Goal: Task Accomplishment & Management: Manage account settings

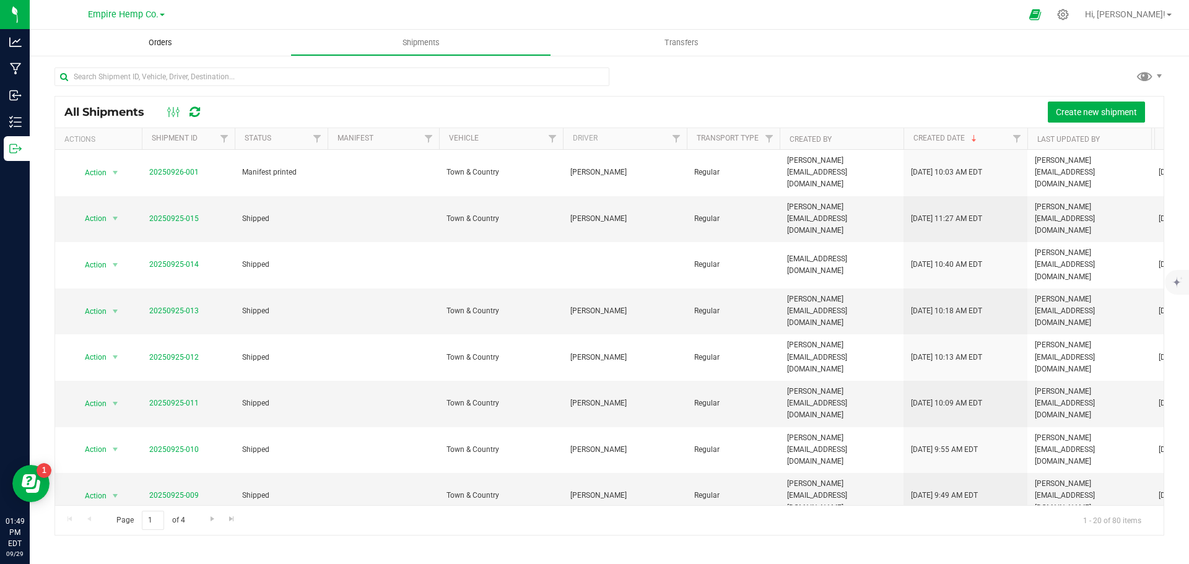
click at [154, 44] on span "Orders" at bounding box center [160, 42] width 57 height 11
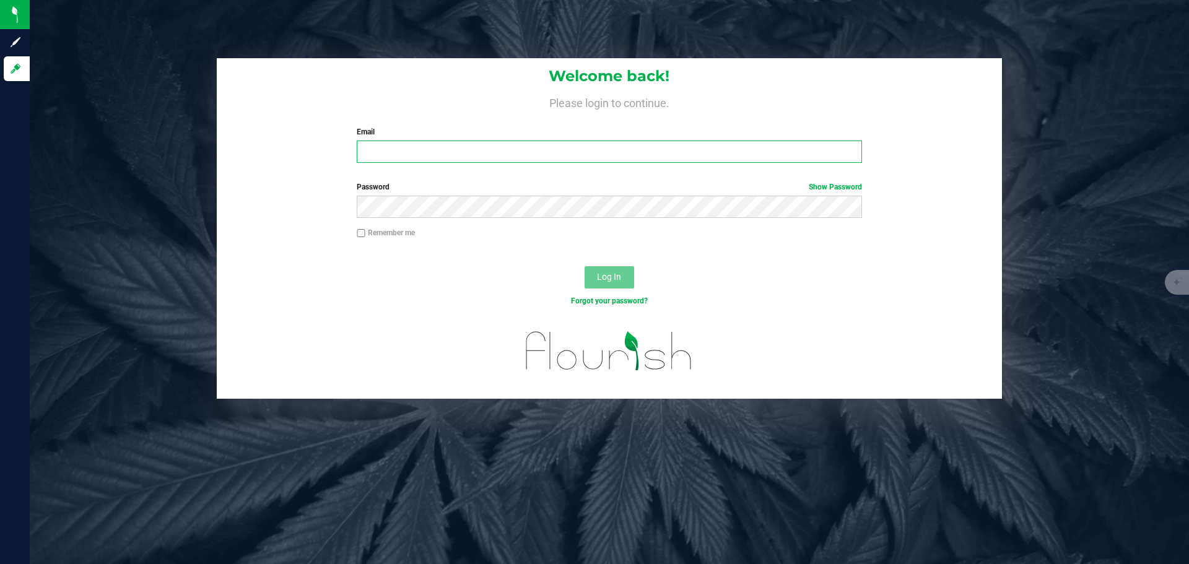
type input "[PERSON_NAME][EMAIL_ADDRESS][DOMAIN_NAME]"
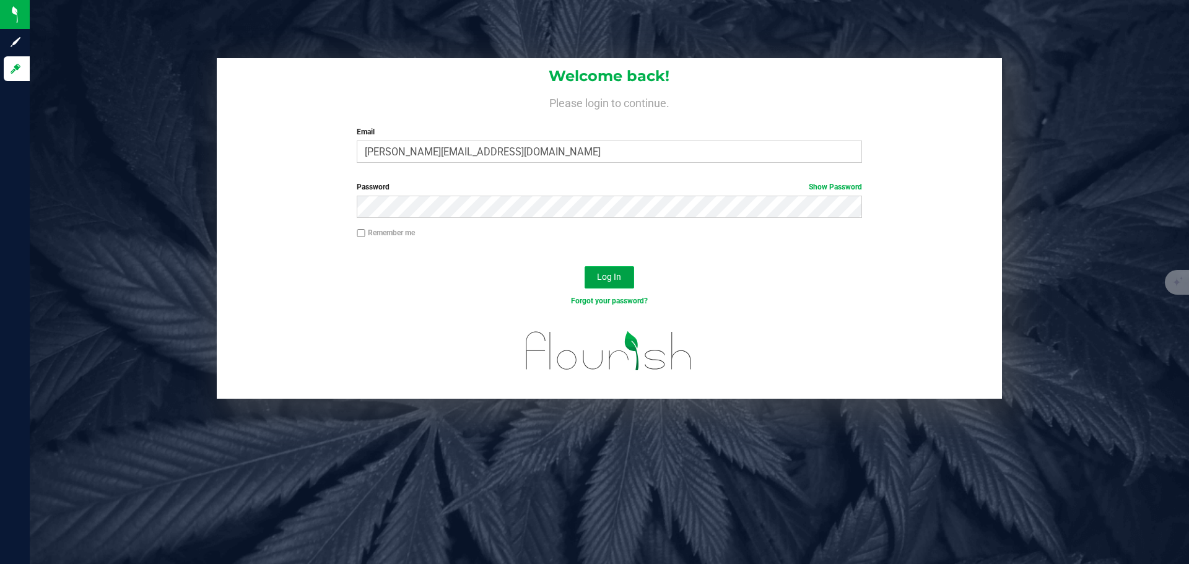
click at [613, 275] on span "Log In" at bounding box center [609, 277] width 24 height 10
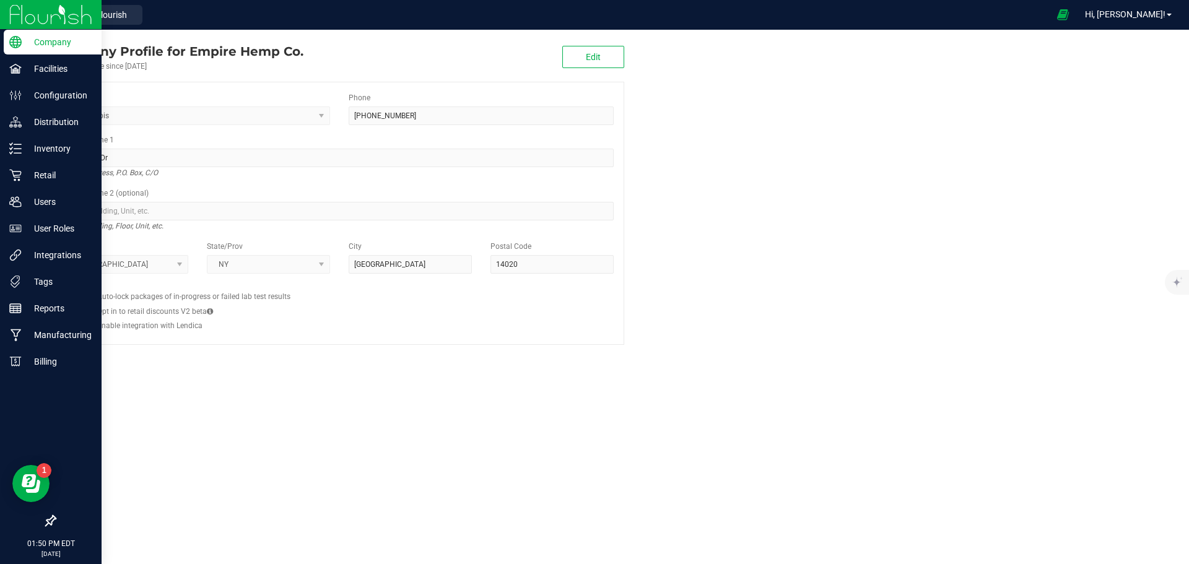
click at [17, 9] on img at bounding box center [50, 14] width 83 height 29
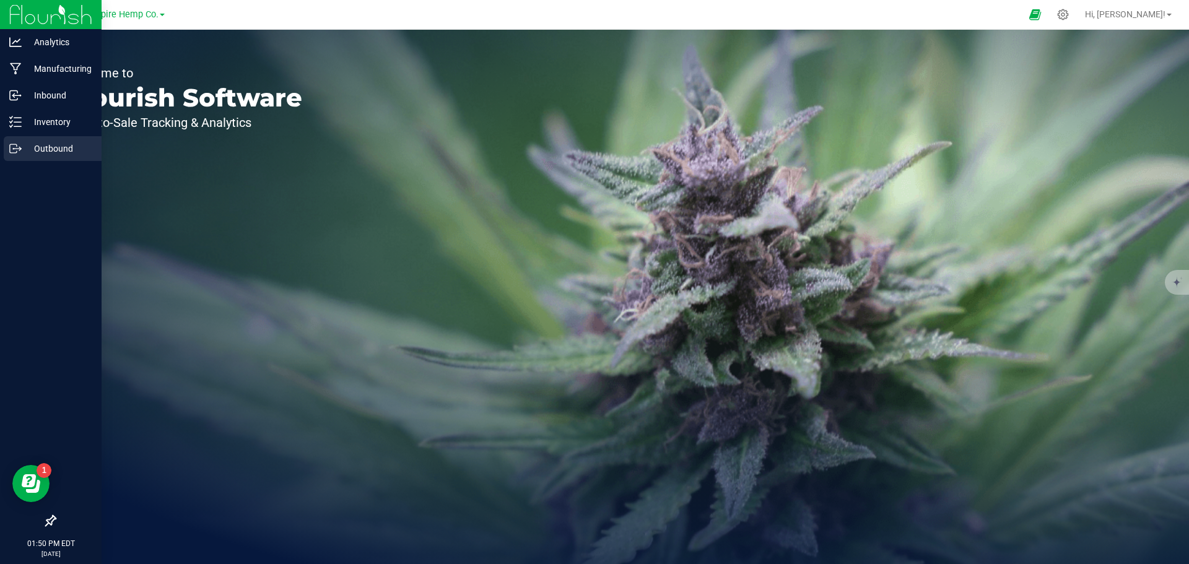
click at [40, 142] on p "Outbound" at bounding box center [59, 148] width 74 height 15
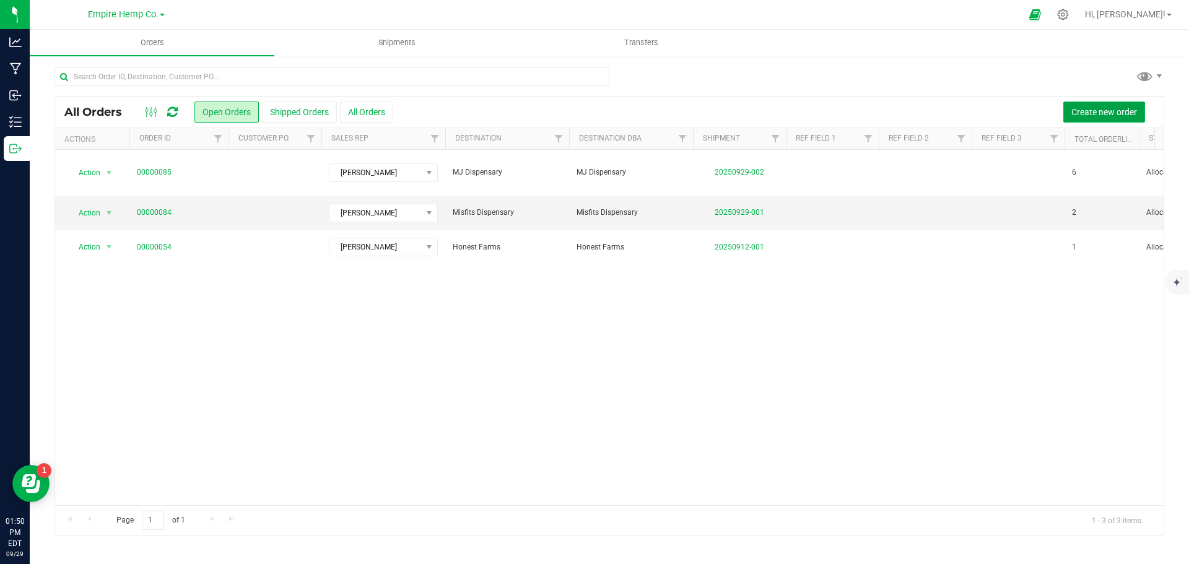
click at [1093, 114] on span "Create new order" at bounding box center [1104, 112] width 66 height 10
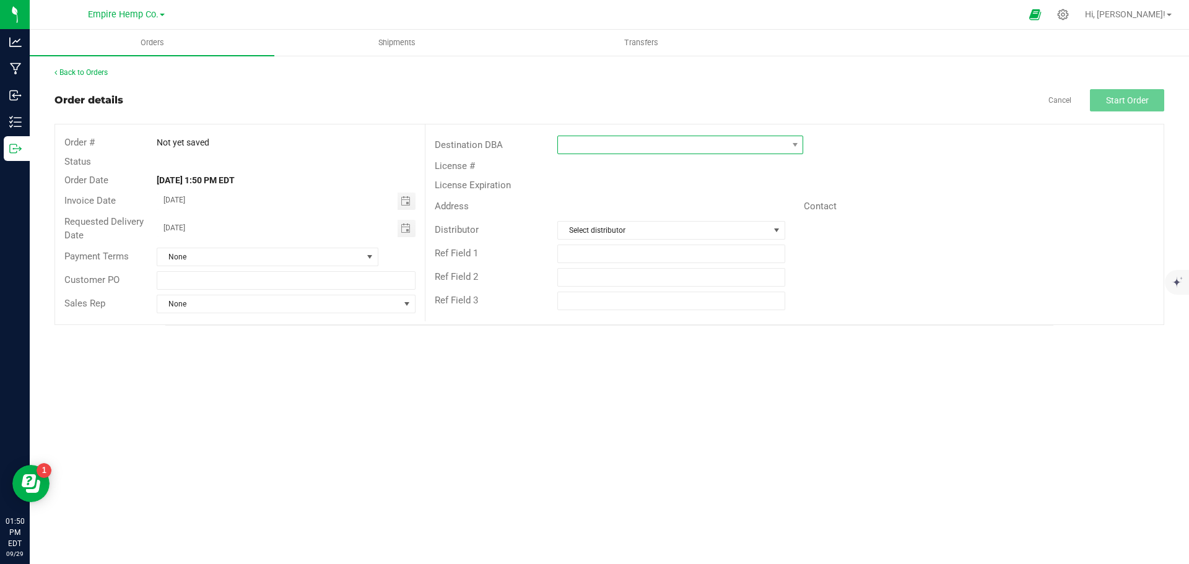
click at [791, 150] on span at bounding box center [794, 144] width 15 height 17
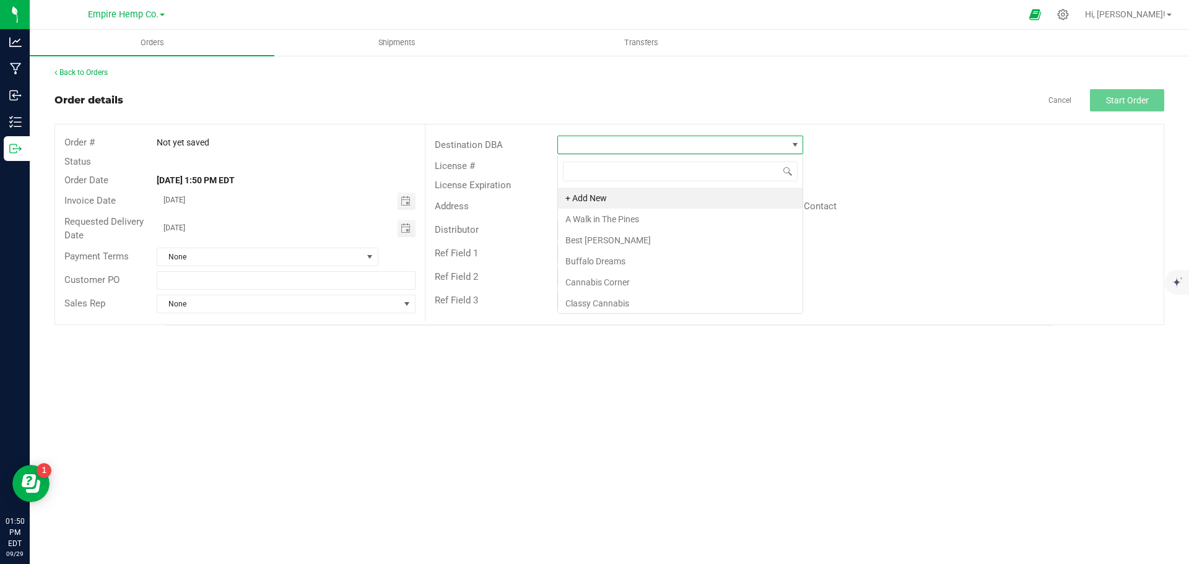
scroll to position [19, 246]
type input "mrs"
click at [691, 194] on li "[PERSON_NAME] CANNAry" at bounding box center [680, 198] width 245 height 21
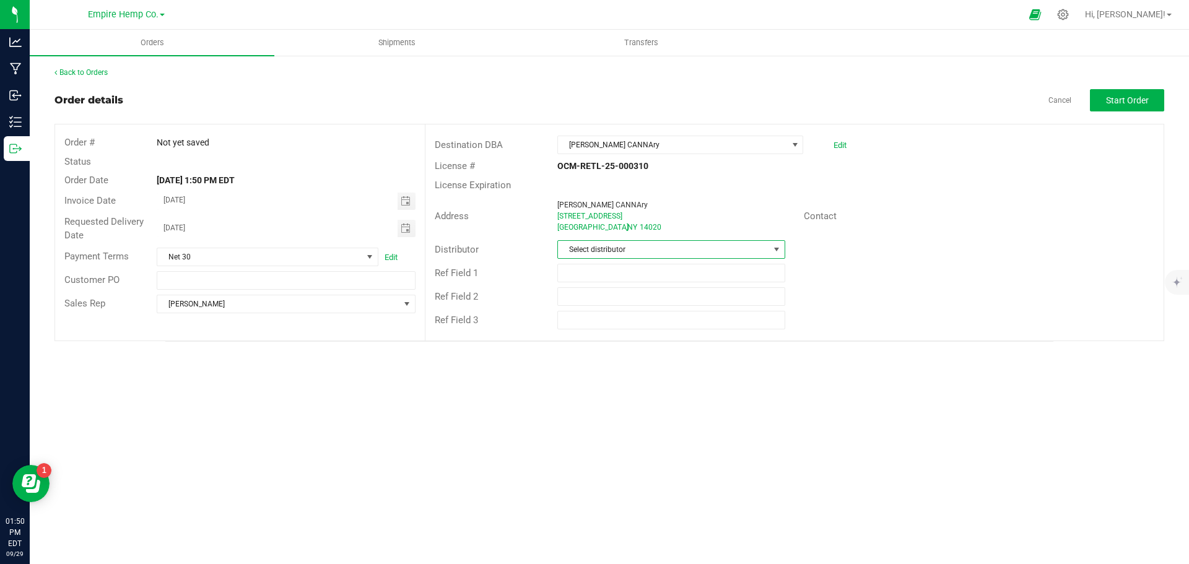
click at [678, 248] on span "Select distributor" at bounding box center [663, 249] width 210 height 17
click at [622, 336] on li "Empire Hemp Co. Distribution" at bounding box center [671, 344] width 226 height 21
click at [1144, 98] on span "Start Order" at bounding box center [1127, 100] width 43 height 10
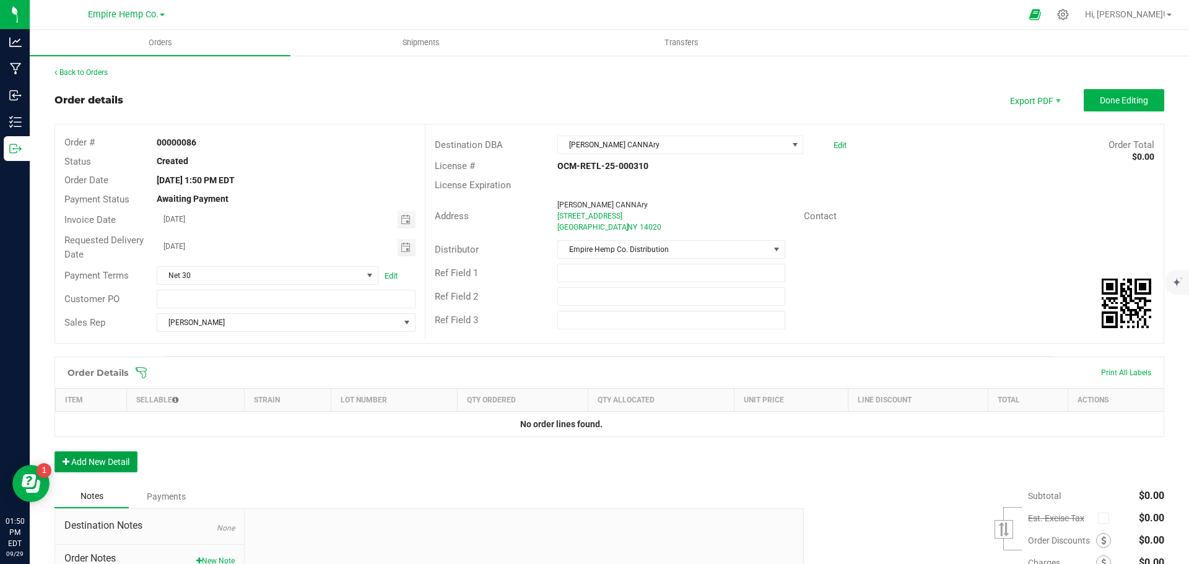
click at [123, 461] on button "Add New Detail" at bounding box center [95, 461] width 83 height 21
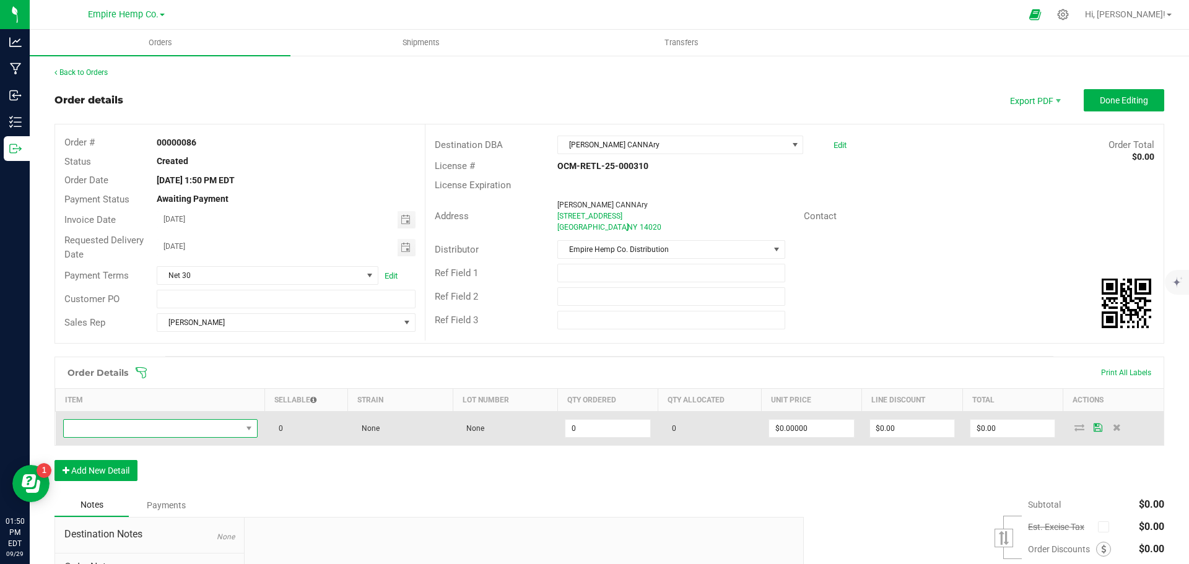
click at [153, 428] on span "NO DATA FOUND" at bounding box center [153, 428] width 178 height 17
type input "stank"
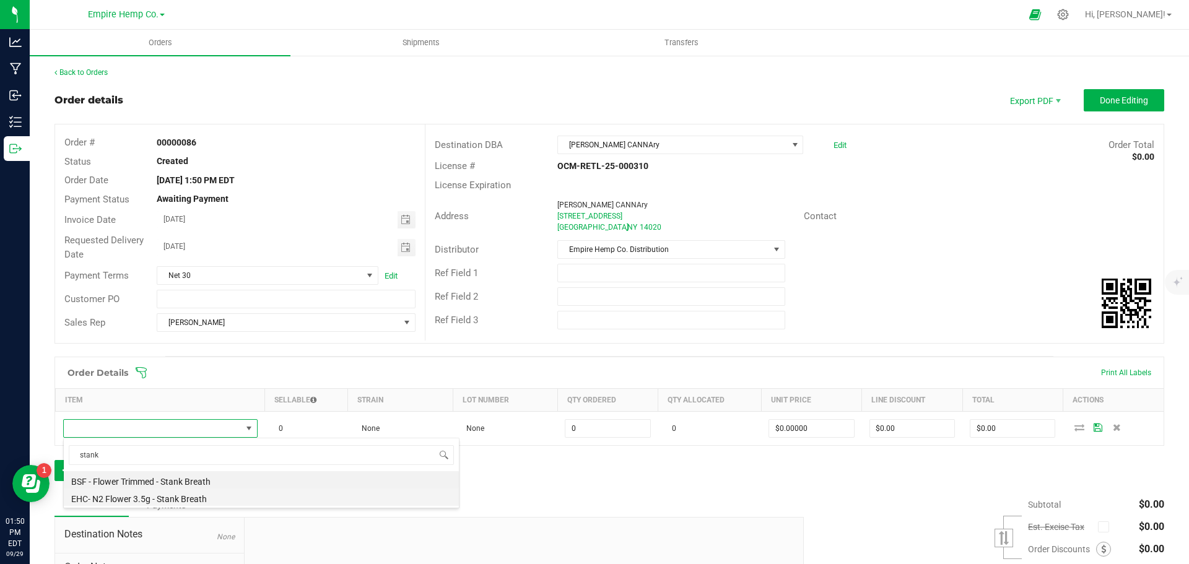
click at [180, 496] on li "EHC- N2 Flower 3.5g - Stank Breath" at bounding box center [261, 496] width 395 height 17
type input "0.0000 g"
type input "$15.00000"
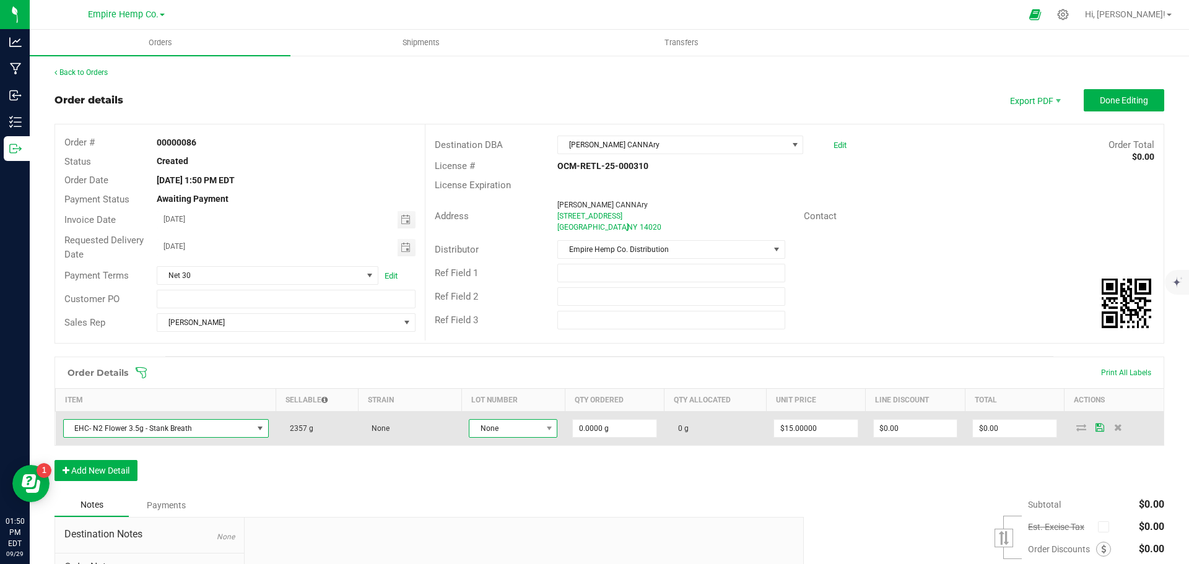
click at [530, 432] on span "None" at bounding box center [505, 428] width 72 height 17
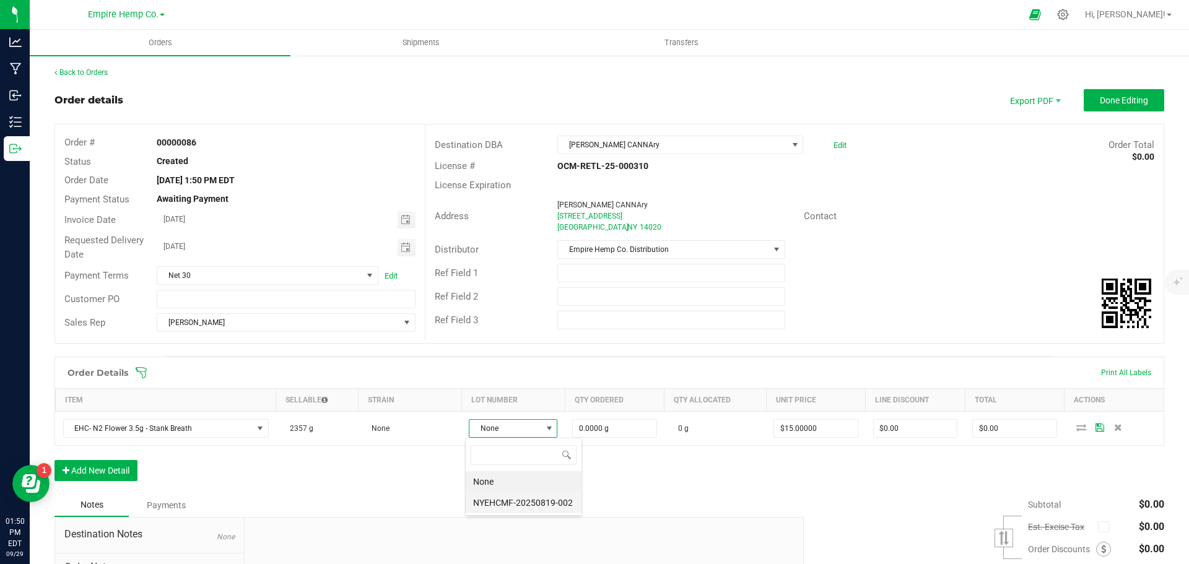
click at [537, 501] on li "NYEHCMF-20250819-002" at bounding box center [524, 502] width 116 height 21
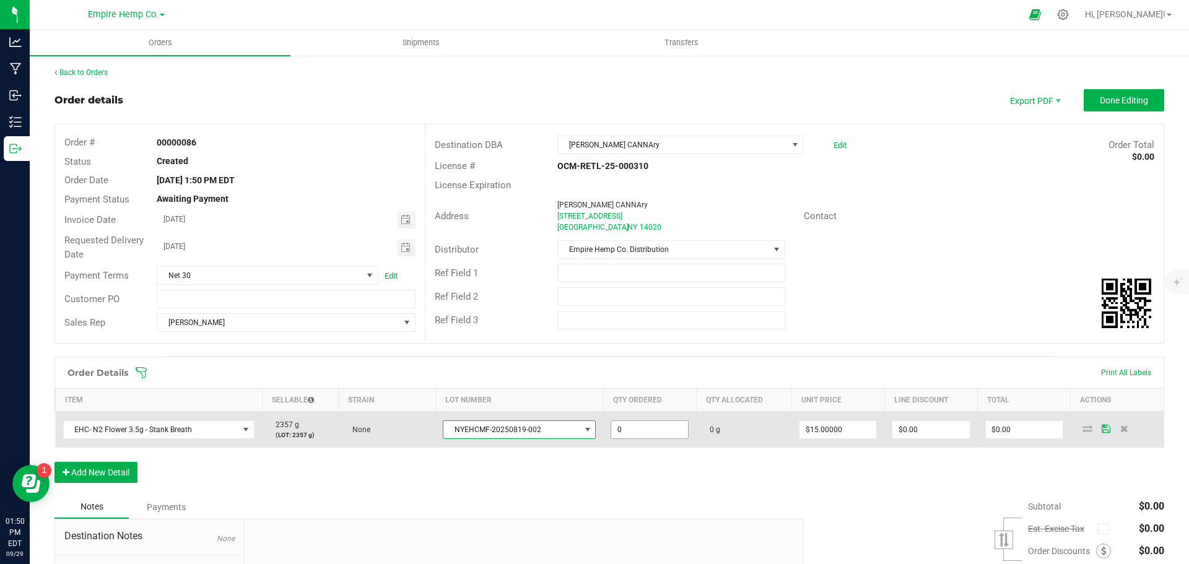
click at [627, 432] on input "0" at bounding box center [649, 429] width 77 height 17
type input "54.0000 g"
type input "15"
type input "$810.00"
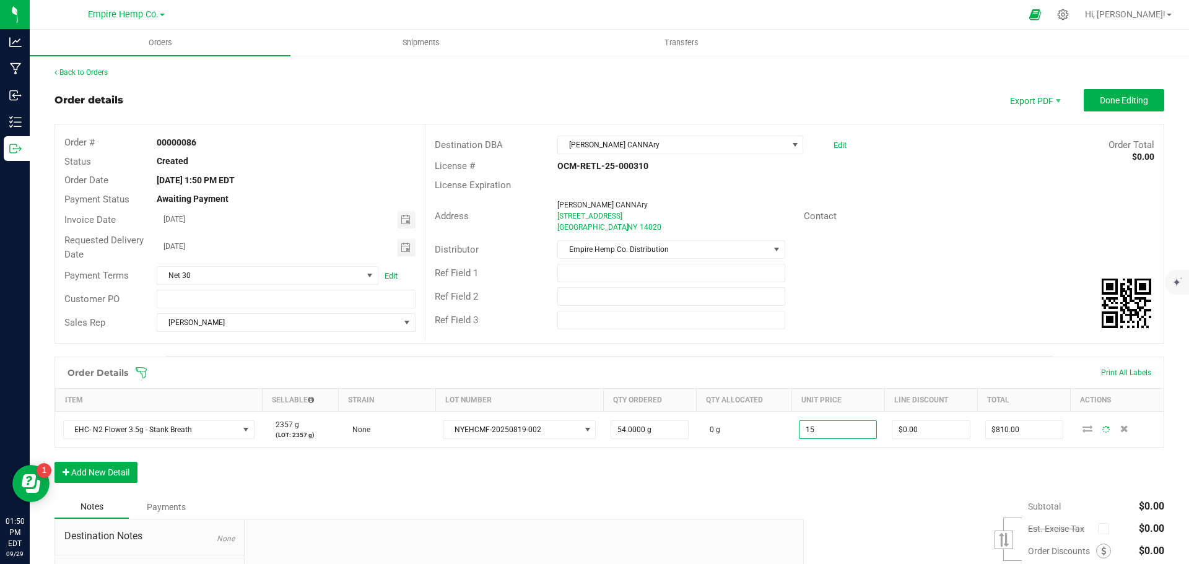
type input "$15.00000"
click at [1054, 472] on div "Order Details Print All Labels Item Sellable Strain Lot Number Qty Ordered Qty …" at bounding box center [608, 426] width 1109 height 139
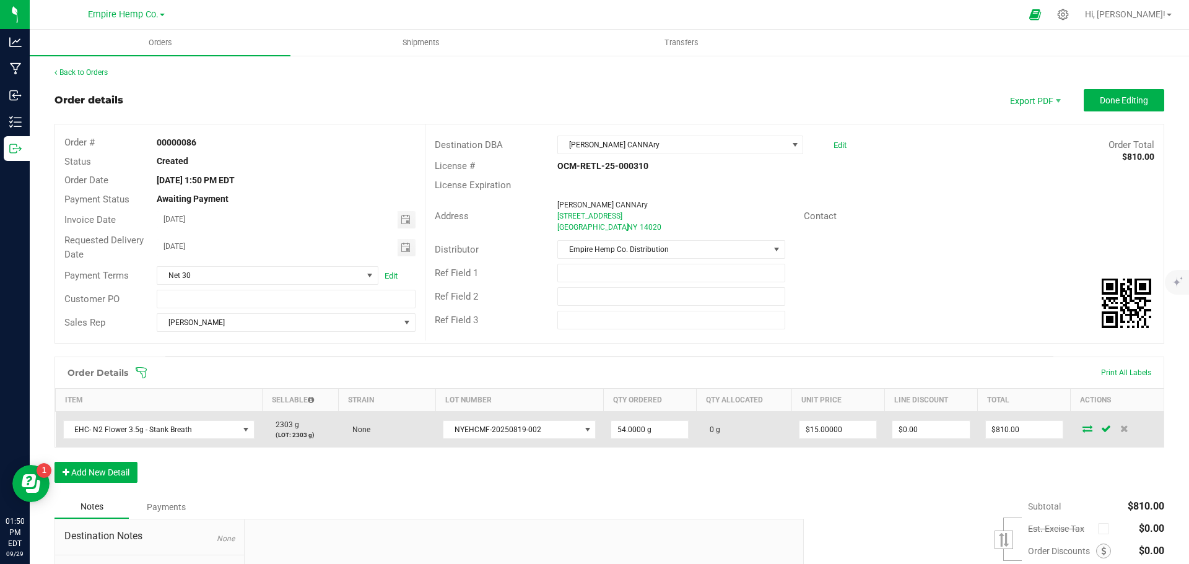
click at [1082, 428] on icon at bounding box center [1087, 428] width 10 height 7
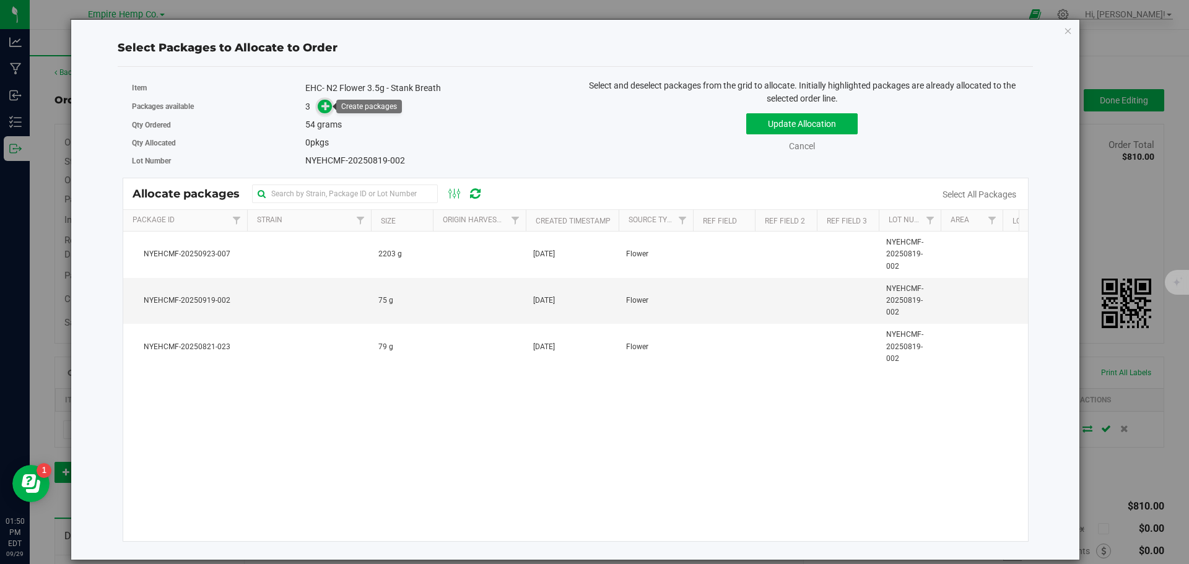
click at [321, 108] on span at bounding box center [325, 107] width 14 height 14
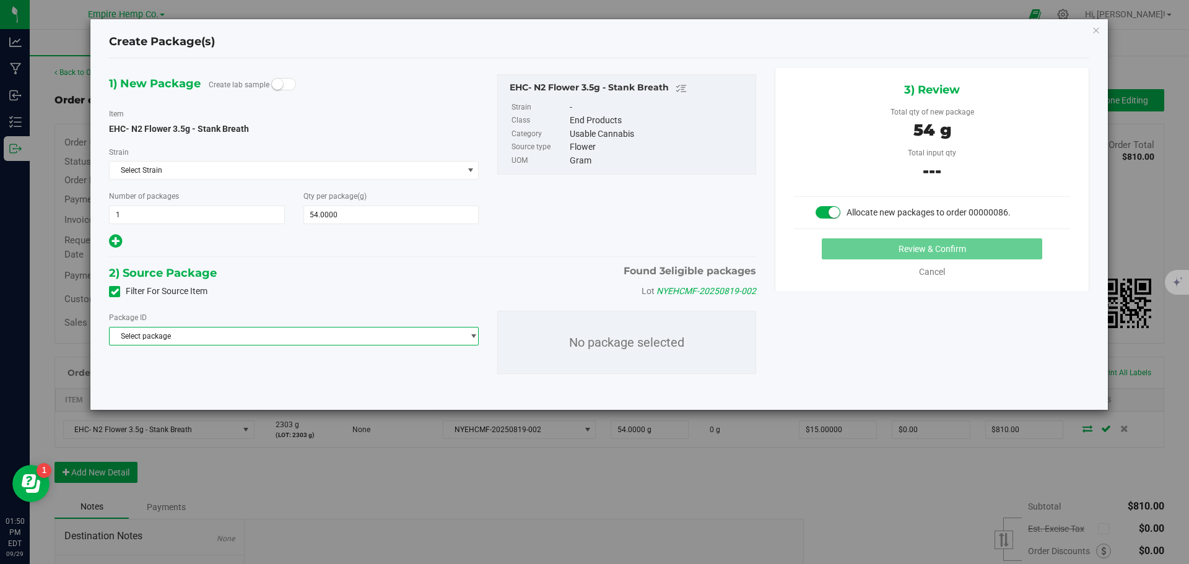
click at [325, 339] on span "Select package" at bounding box center [286, 335] width 353 height 17
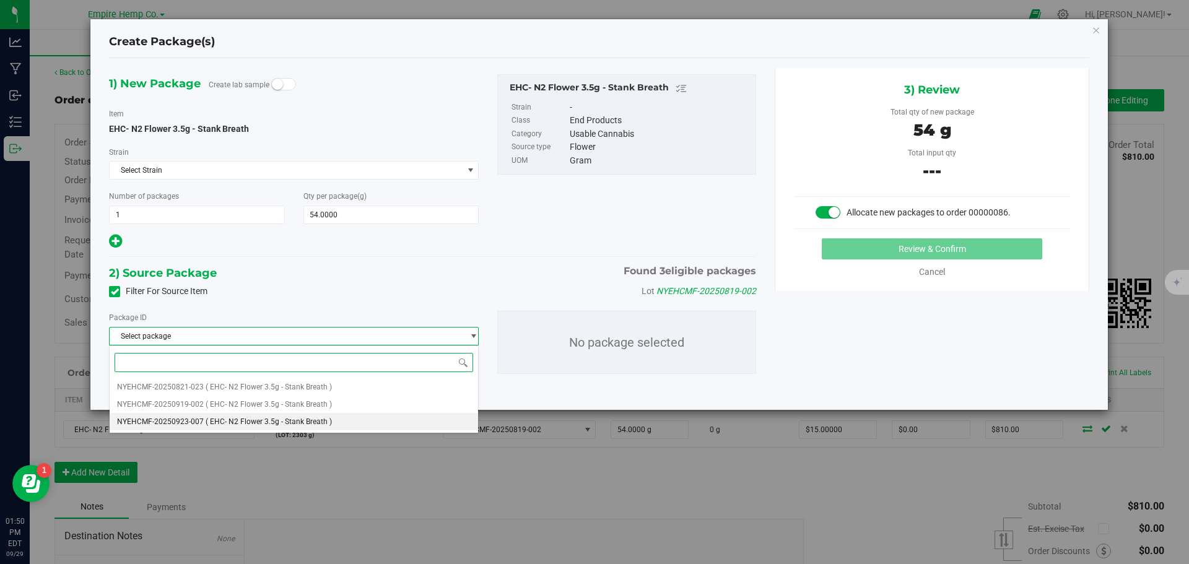
click at [323, 423] on span "( EHC- N2 Flower 3.5g - Stank Breath )" at bounding box center [269, 421] width 126 height 9
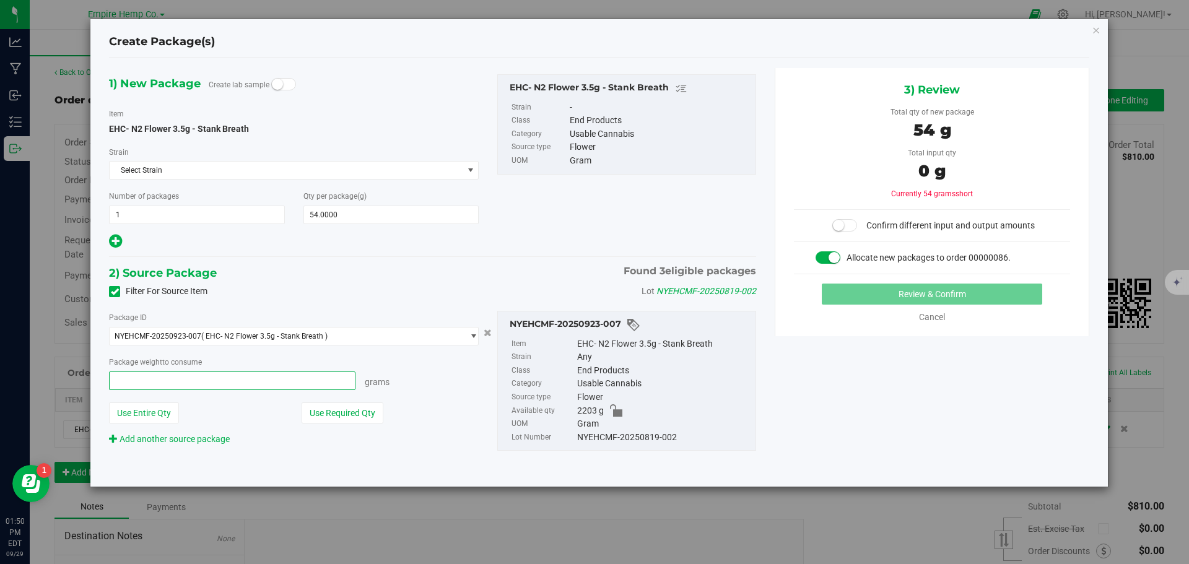
click at [303, 376] on span at bounding box center [232, 380] width 246 height 19
type input "54"
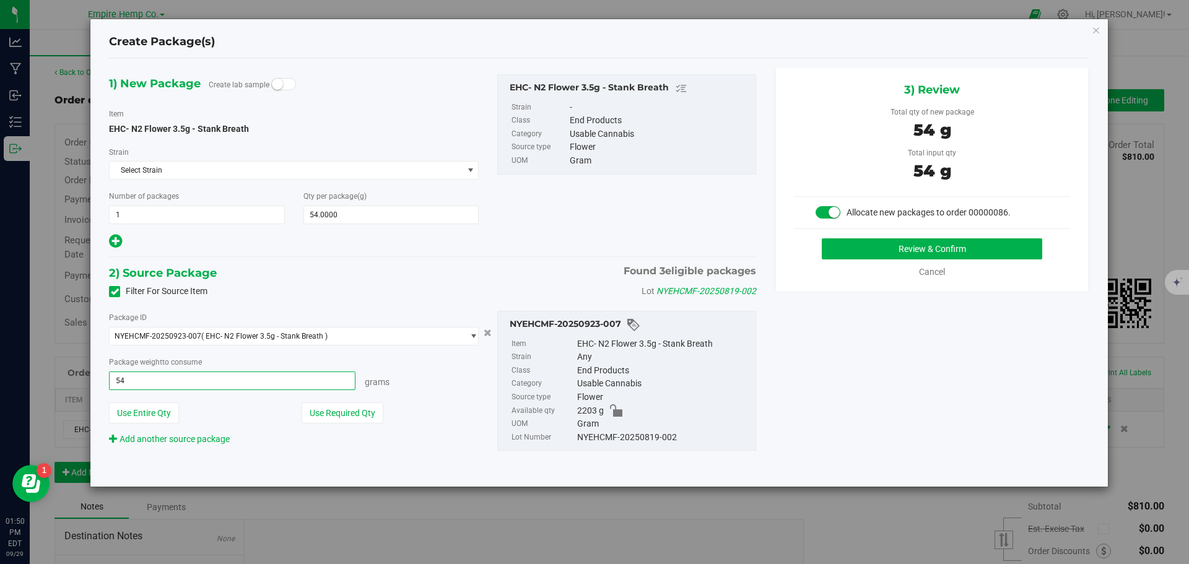
click at [822, 238] on button "Review & Confirm" at bounding box center [932, 248] width 220 height 21
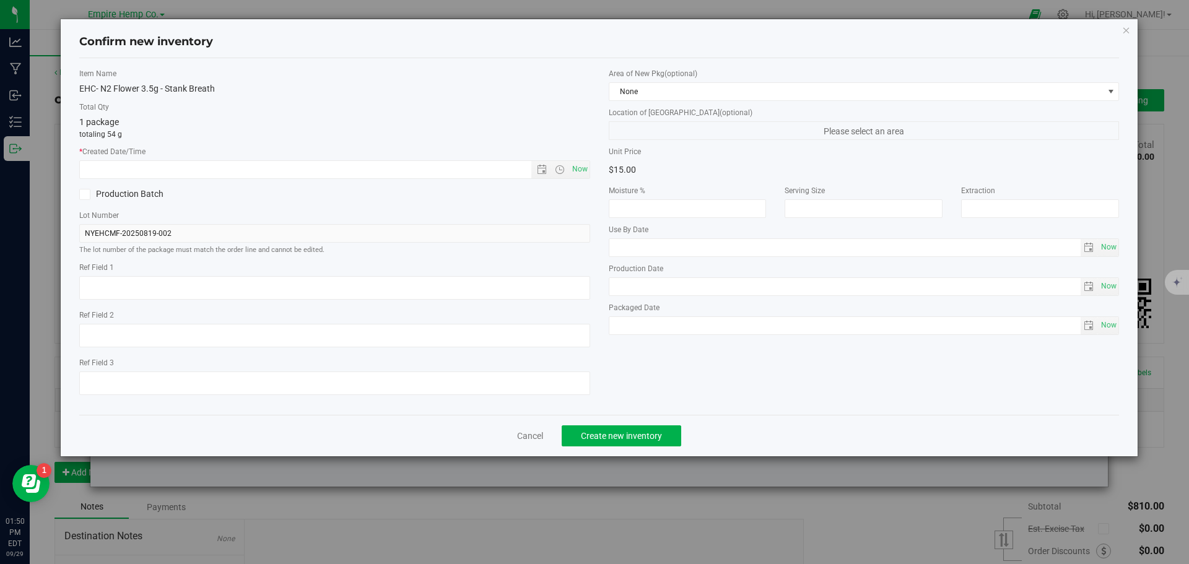
type input "54.0000 g"
click at [581, 175] on span "Now" at bounding box center [579, 169] width 21 height 18
type input "[DATE] 1:50 PM"
click at [615, 432] on span "Create new inventory" at bounding box center [621, 436] width 81 height 10
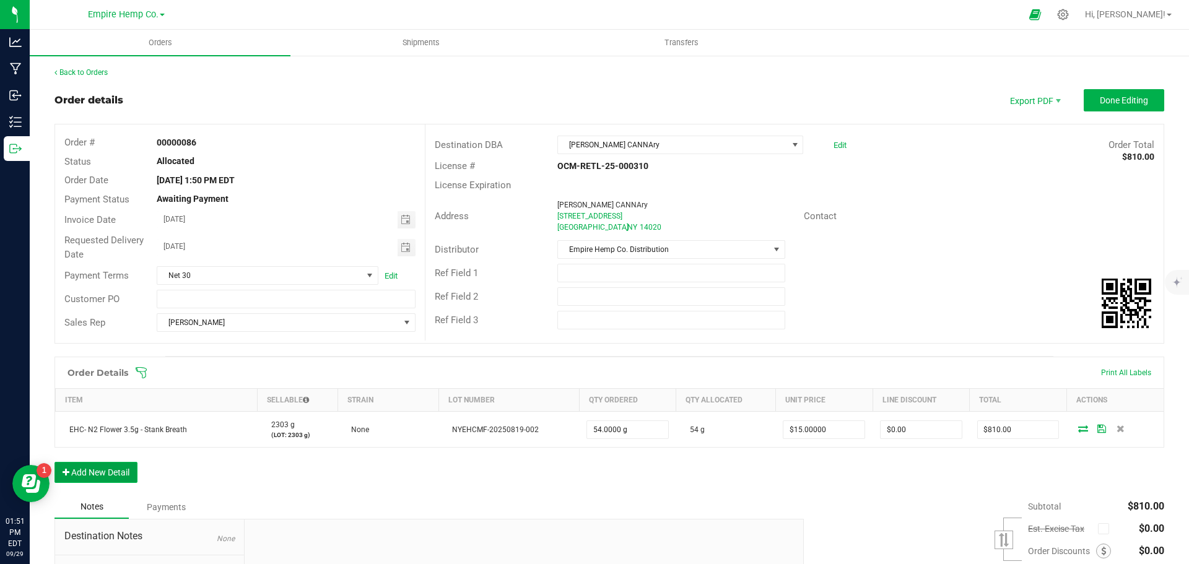
click at [106, 470] on button "Add New Detail" at bounding box center [95, 472] width 83 height 21
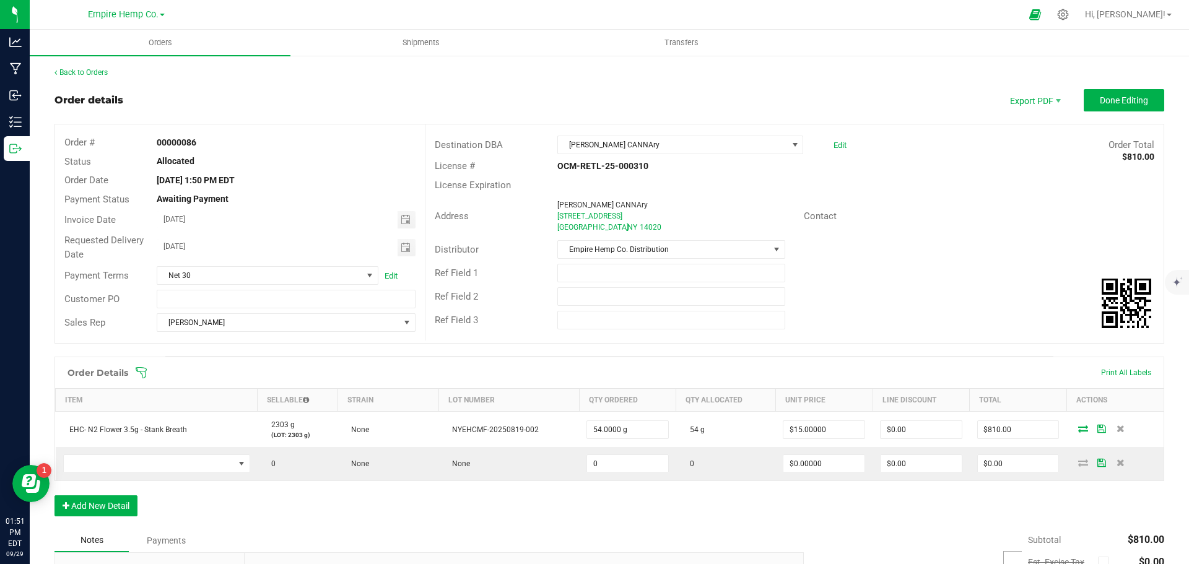
click at [468, 529] on div "Notes Payments" at bounding box center [424, 541] width 740 height 24
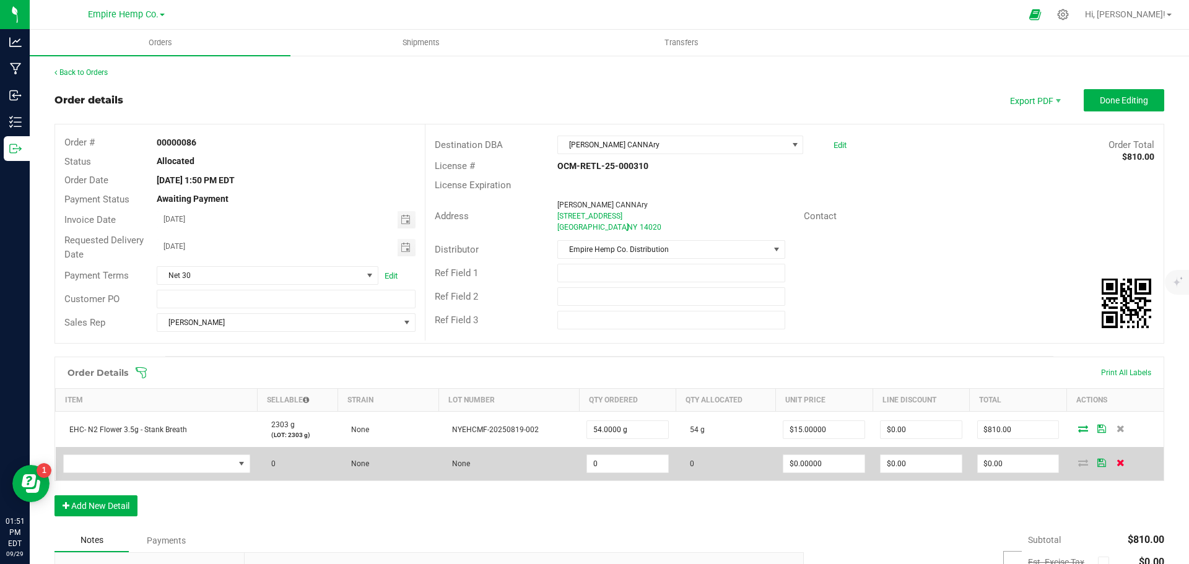
click at [1116, 463] on icon at bounding box center [1120, 462] width 8 height 7
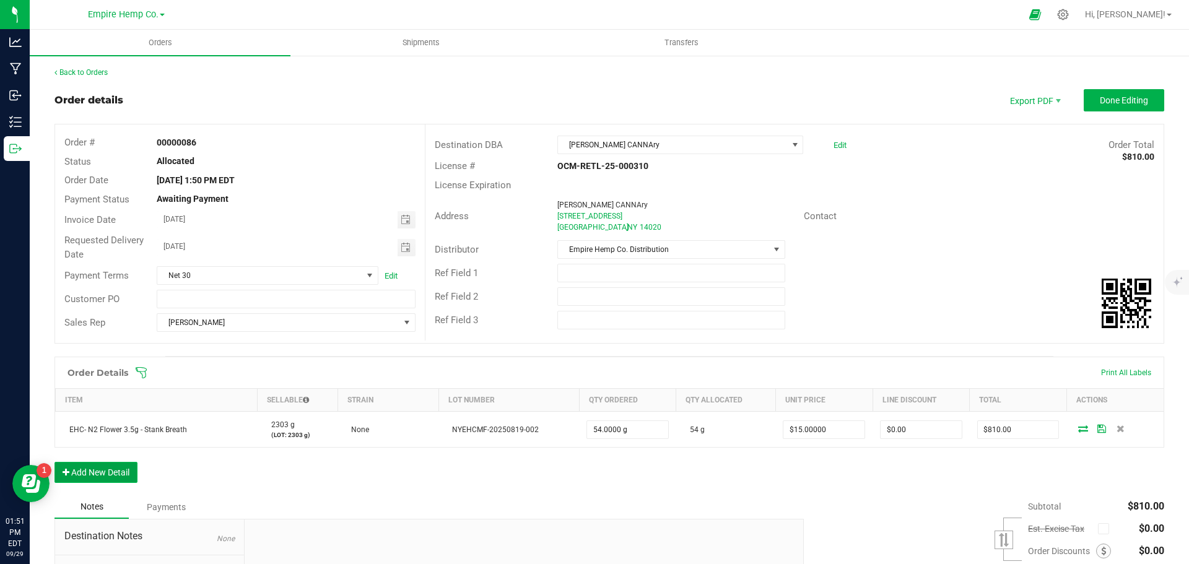
click at [120, 473] on button "Add New Detail" at bounding box center [95, 472] width 83 height 21
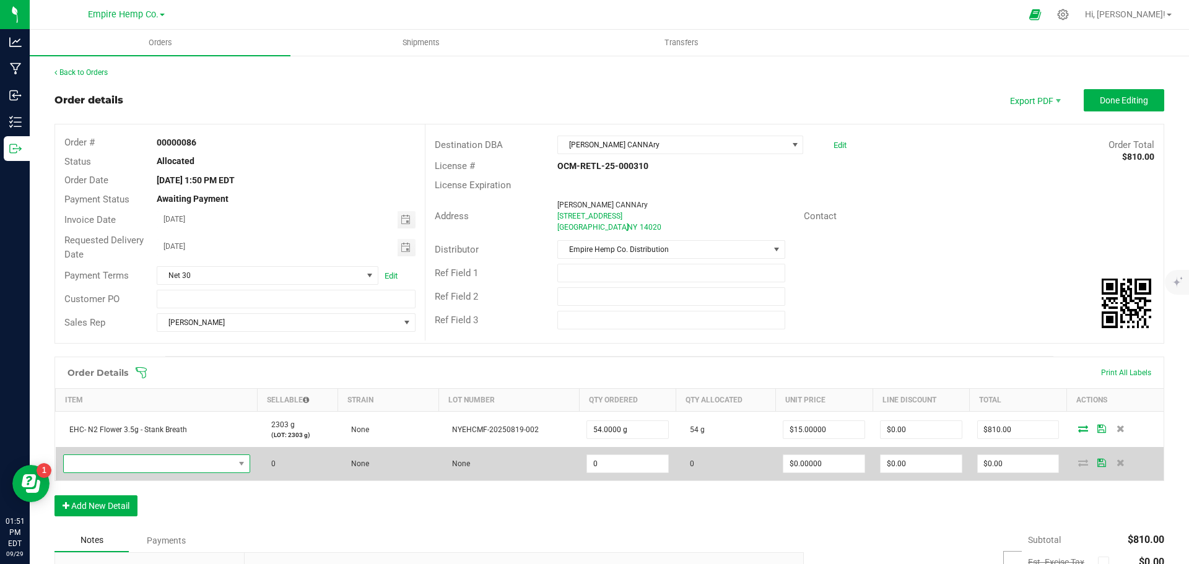
click at [141, 461] on span "NO DATA FOUND" at bounding box center [149, 463] width 170 height 17
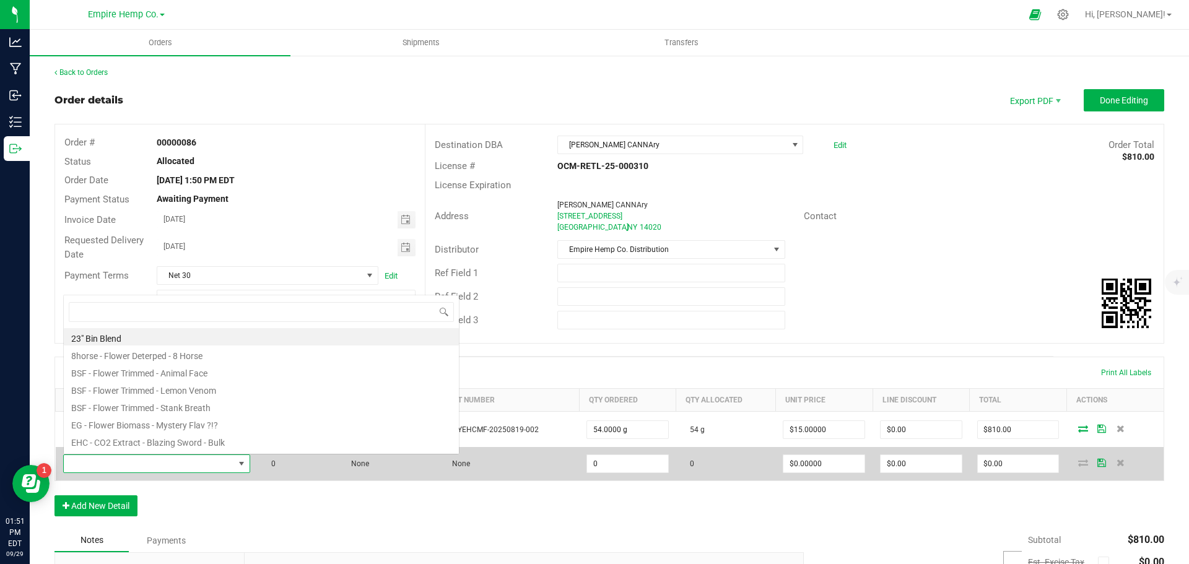
scroll to position [19, 184]
type input "[PERSON_NAME]"
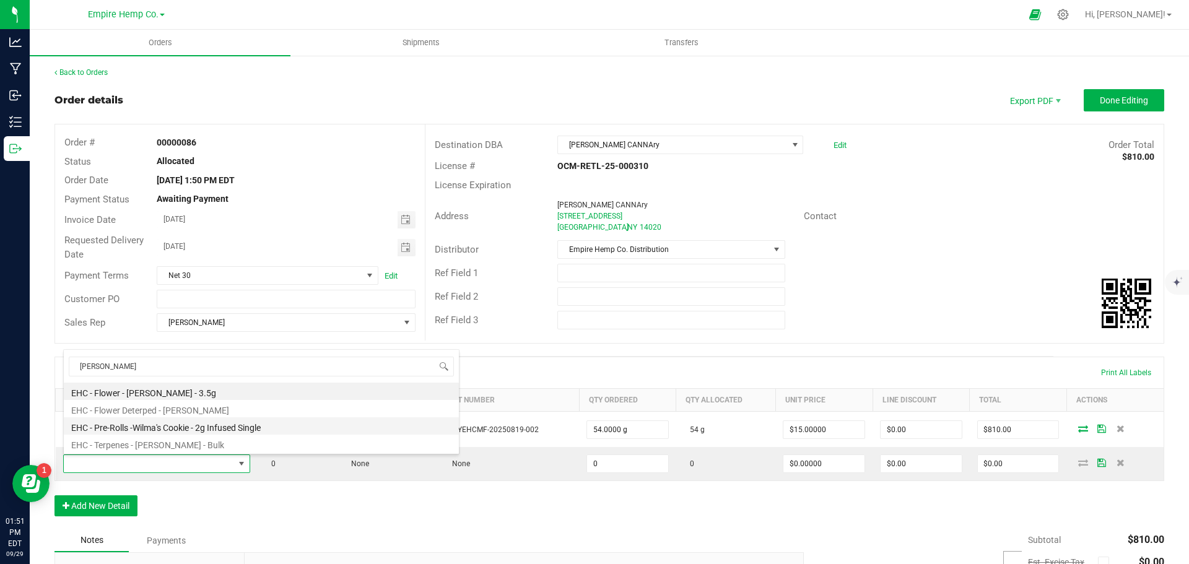
click at [199, 424] on li "EHC - Pre-Rolls -Wilma's Cookie - 2g Infused Single" at bounding box center [261, 425] width 395 height 17
type input "0.0000 g"
type input "$12.00000"
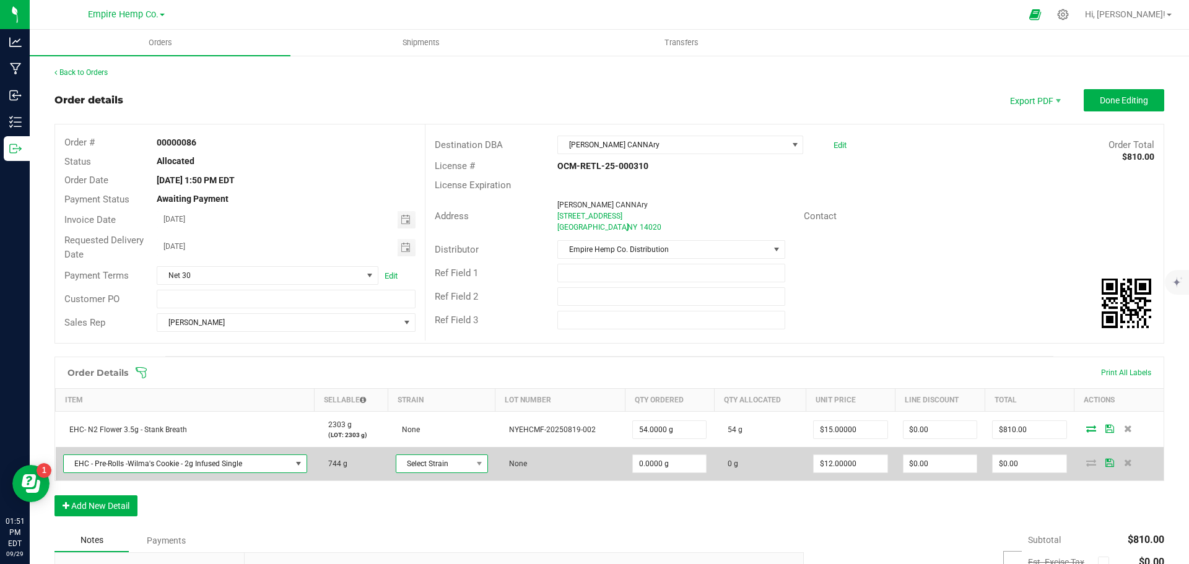
click at [467, 468] on span "Select Strain" at bounding box center [434, 463] width 76 height 17
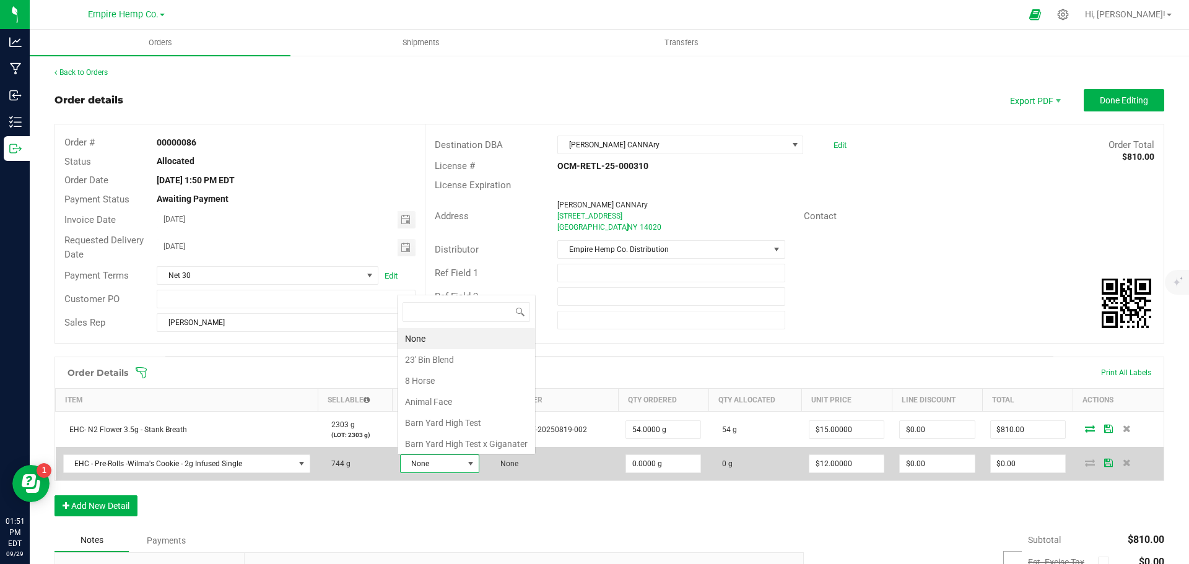
scroll to position [19, 78]
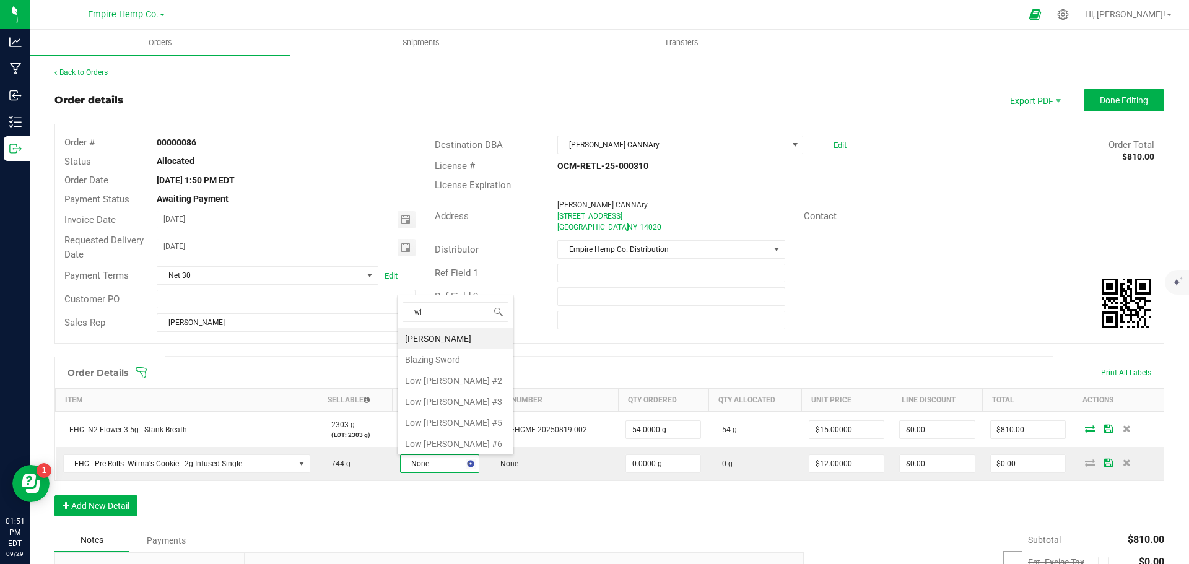
type input "wil"
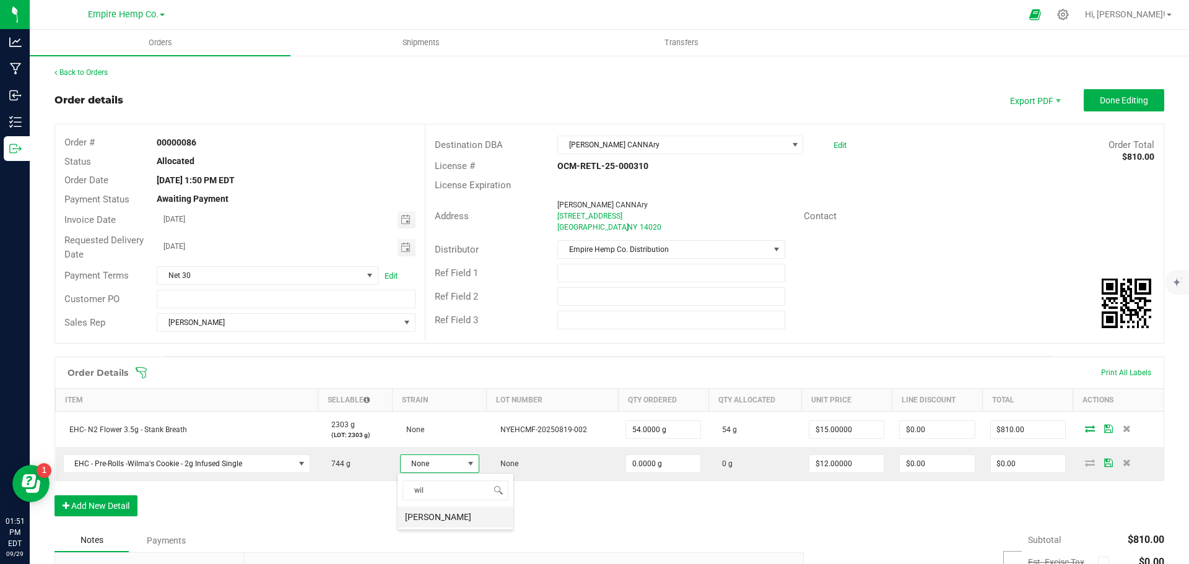
click at [438, 522] on li "[PERSON_NAME]" at bounding box center [455, 516] width 116 height 21
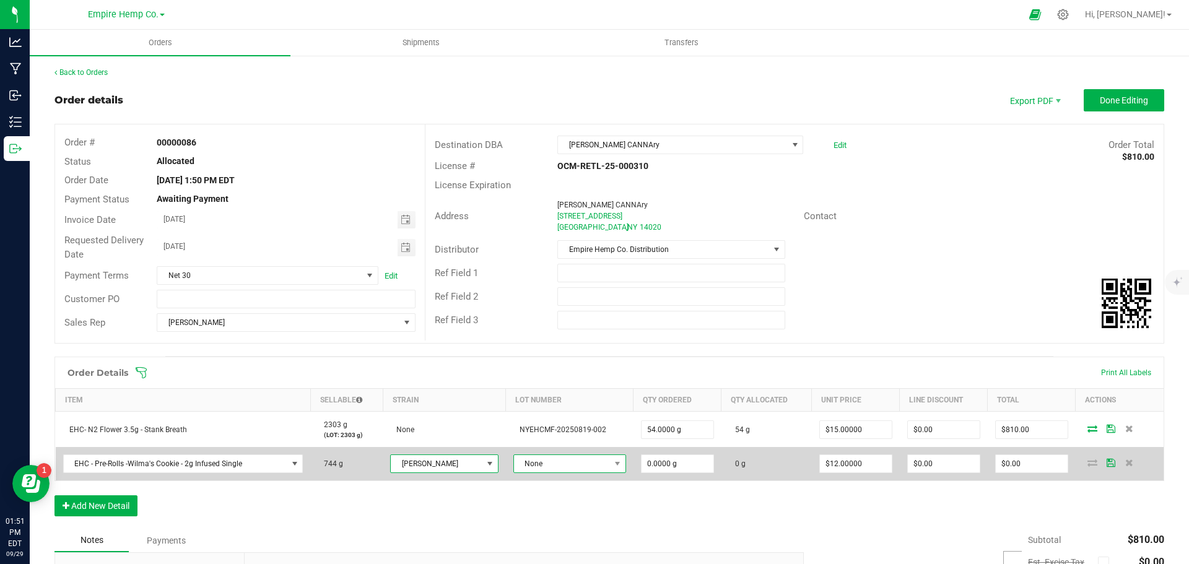
click at [550, 461] on span "None" at bounding box center [562, 463] width 96 height 17
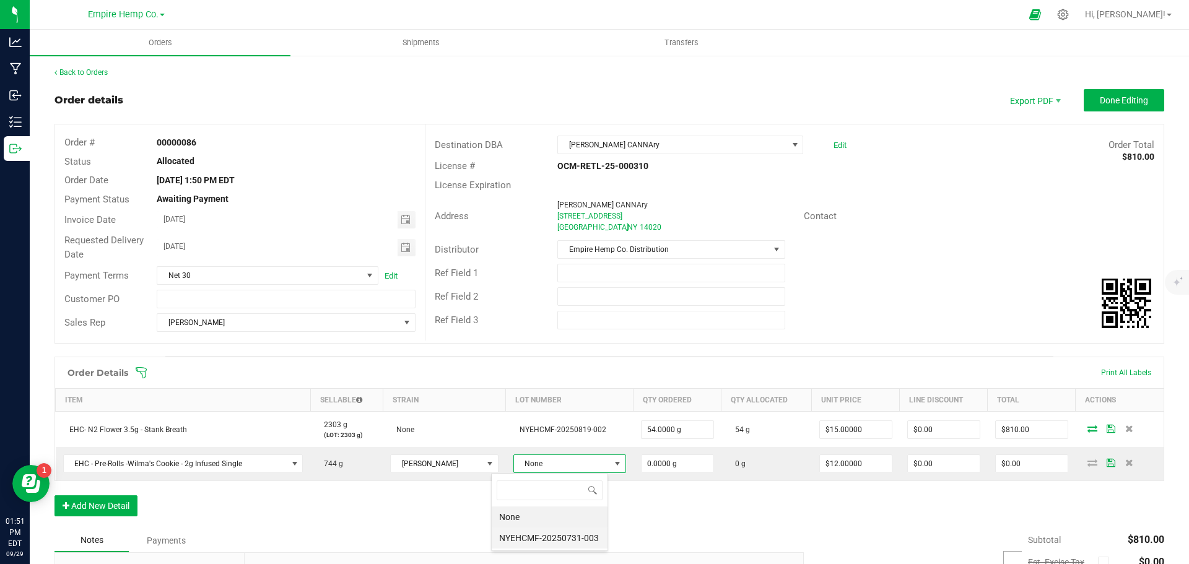
click at [545, 534] on li "NYEHCMF-20250731-003" at bounding box center [550, 537] width 116 height 21
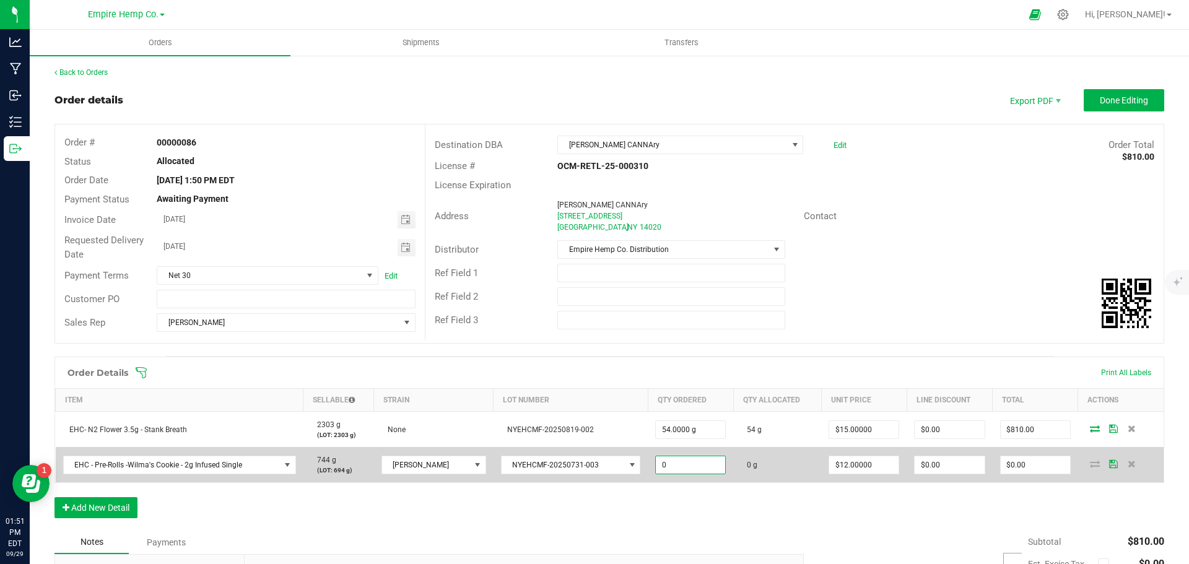
click at [656, 466] on input "0" at bounding box center [690, 464] width 69 height 17
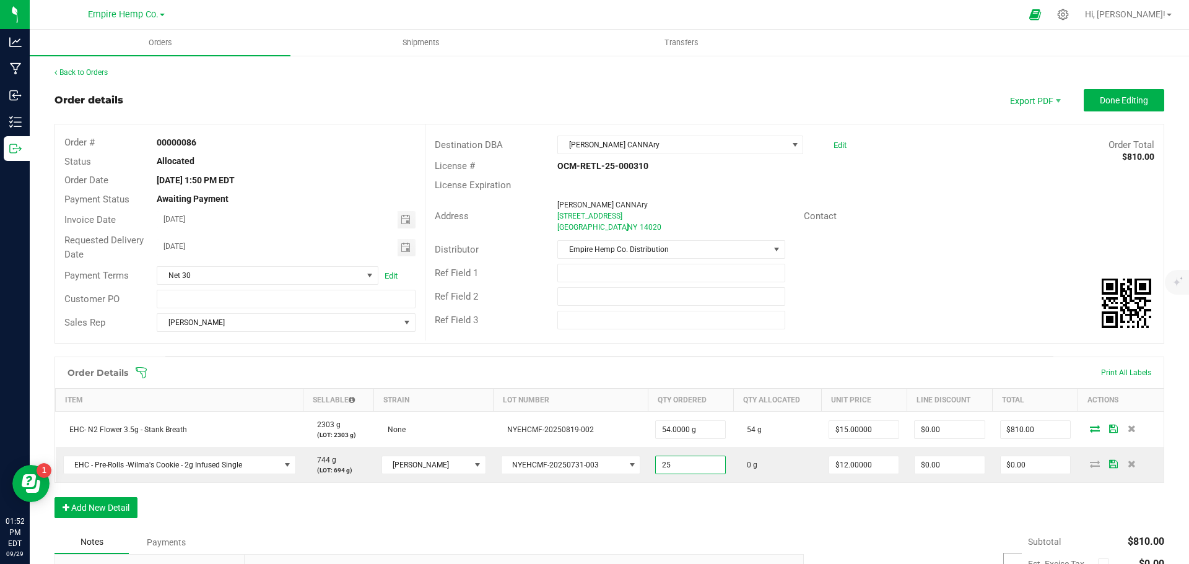
type input "25.0000 g"
type input "12"
type input "$300.00"
click at [109, 505] on button "Add New Detail" at bounding box center [95, 507] width 83 height 21
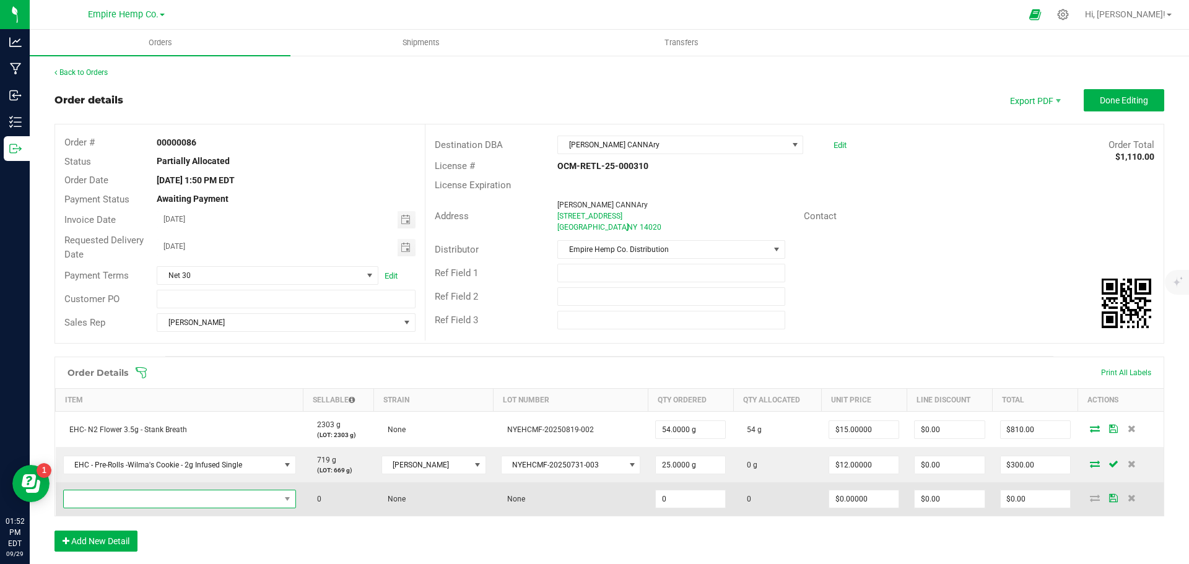
click at [111, 499] on span "NO DATA FOUND" at bounding box center [172, 498] width 216 height 17
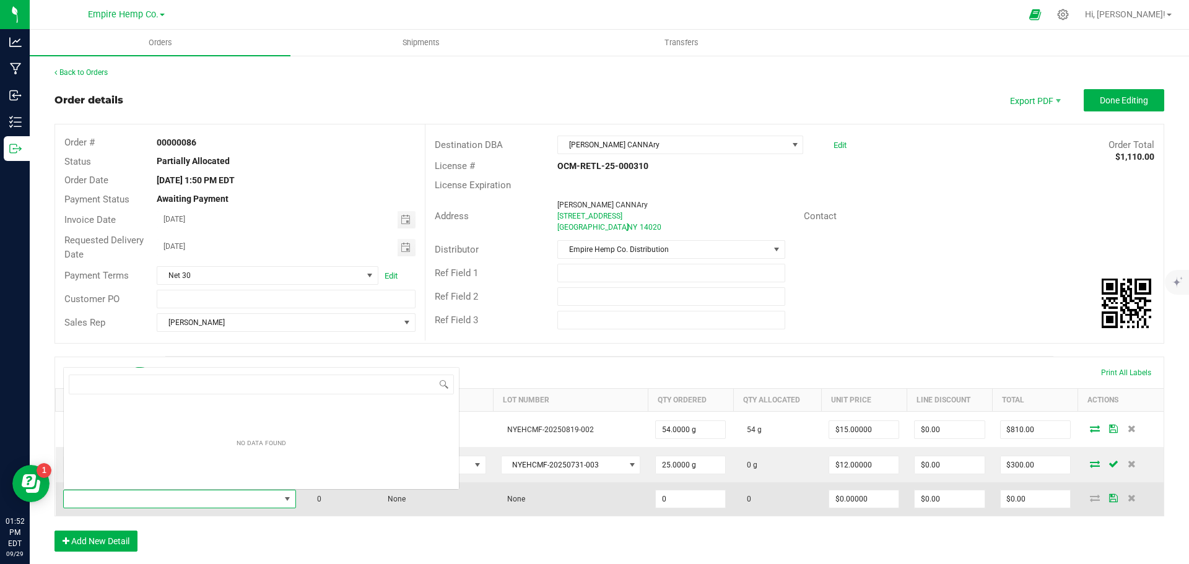
scroll to position [19, 235]
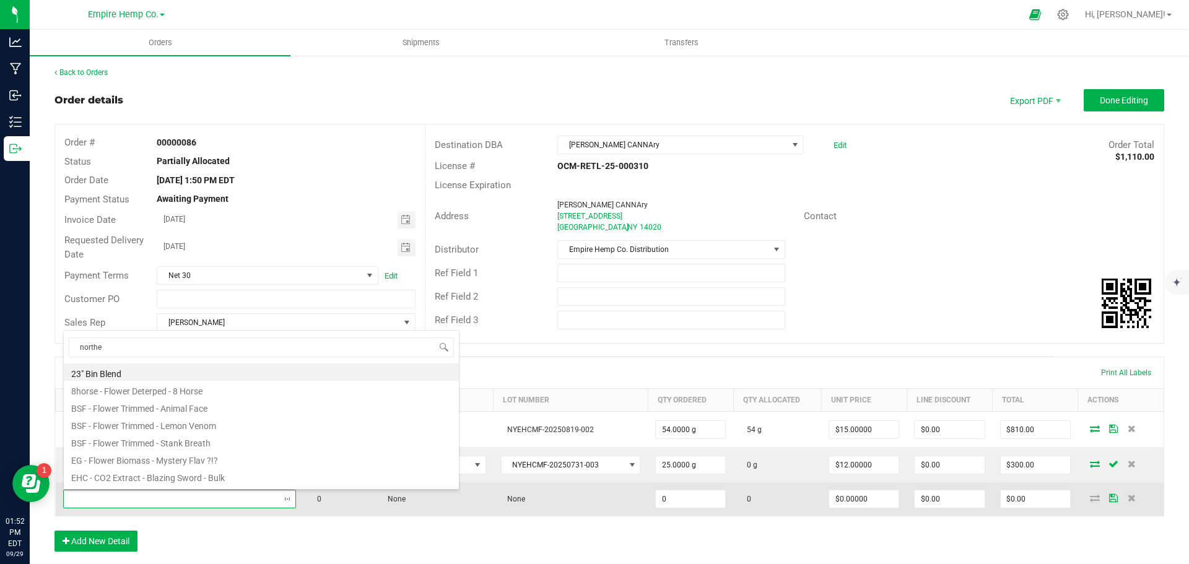
type input "norther"
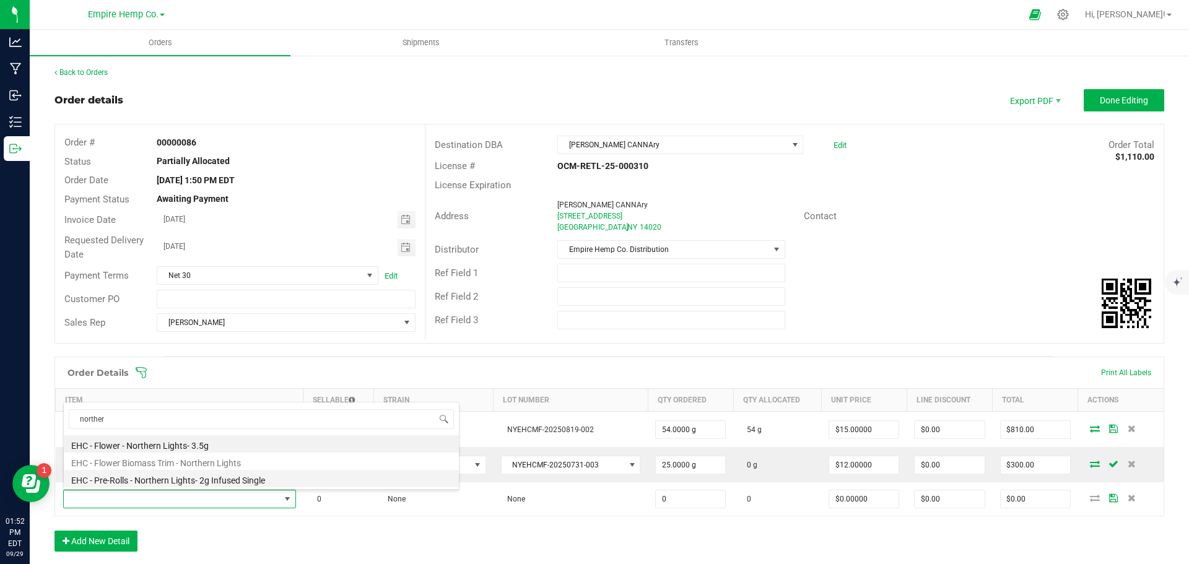
click at [210, 477] on li "EHC - Pre-Rolls - Northern Lights- 2g Infused Single" at bounding box center [261, 478] width 395 height 17
type input "0.0000 g"
type input "$12.00000"
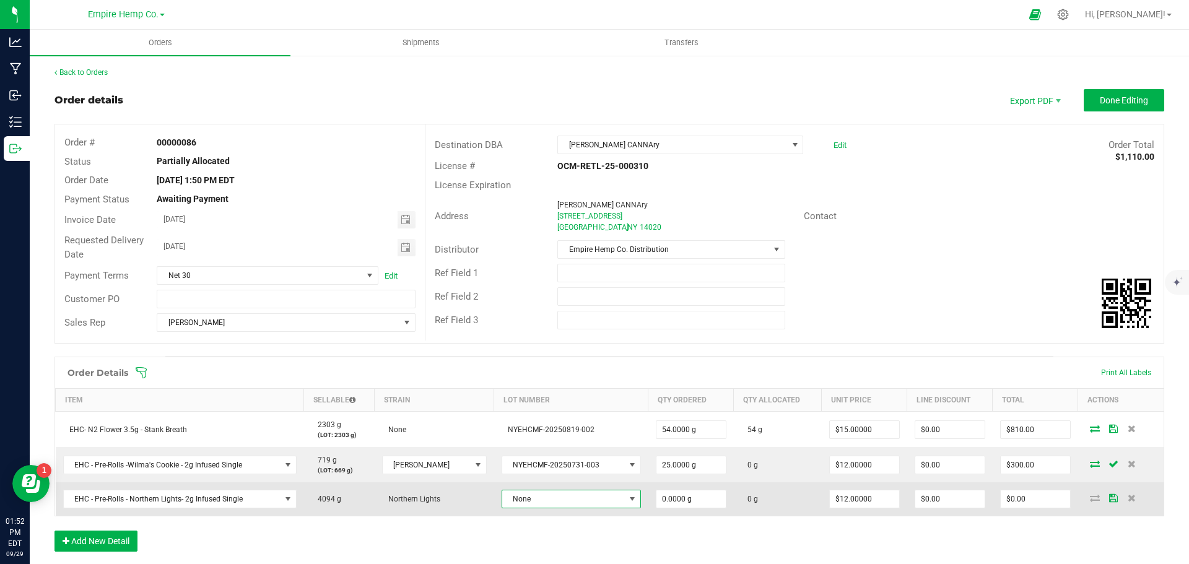
click at [502, 498] on span "None" at bounding box center [563, 498] width 123 height 17
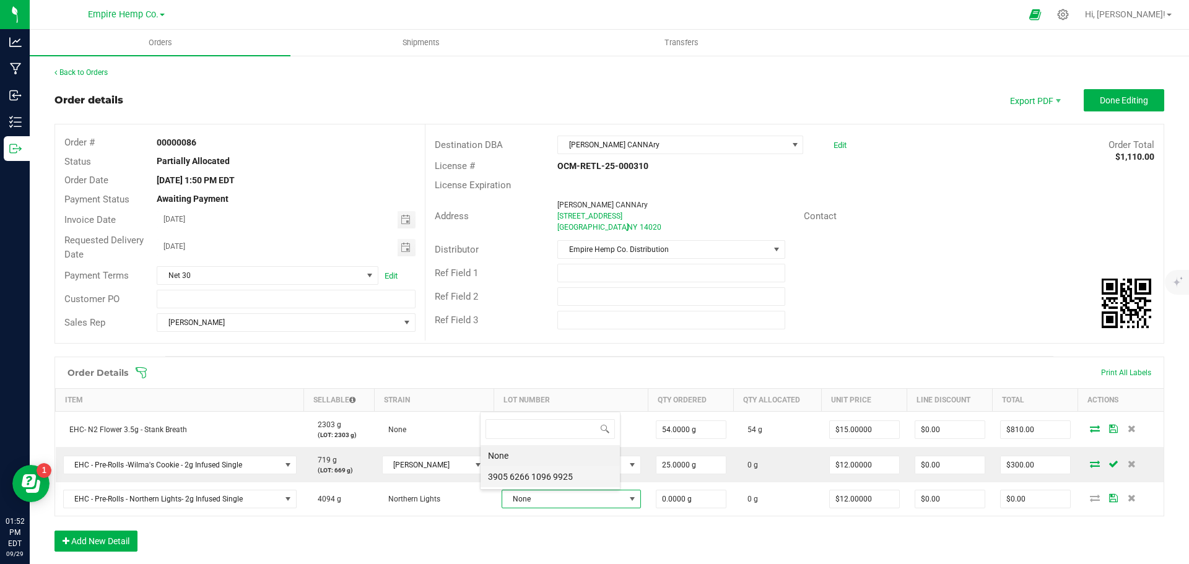
click at [500, 482] on 9925 "3905 6266 1096 9925" at bounding box center [549, 476] width 139 height 21
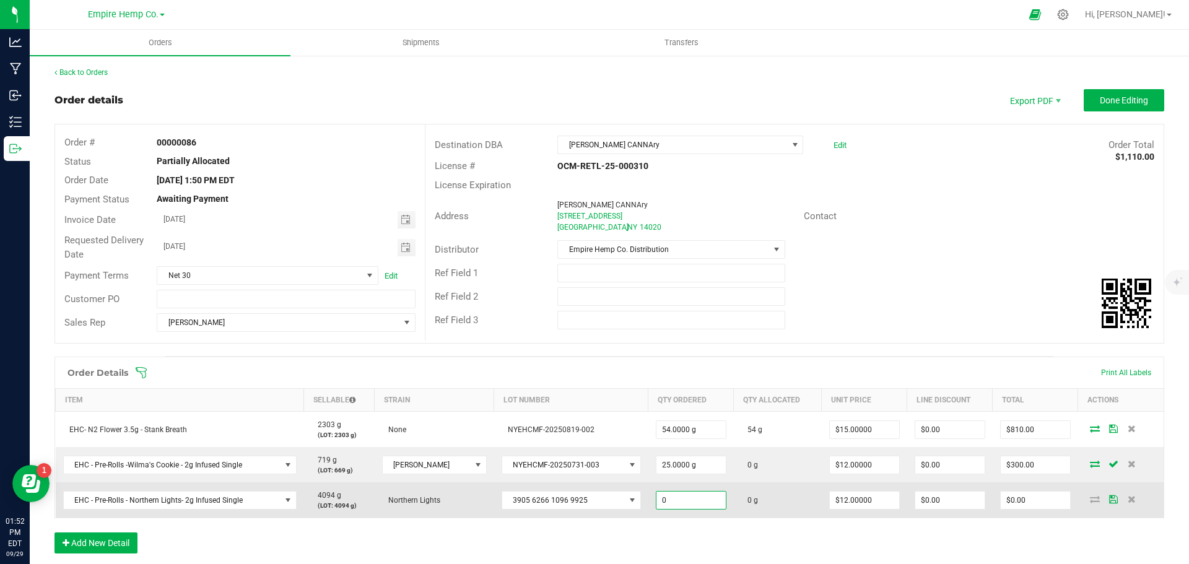
click at [656, 494] on input "0" at bounding box center [690, 500] width 69 height 17
type input "25.0000 g"
type input "12"
type input "$300.00"
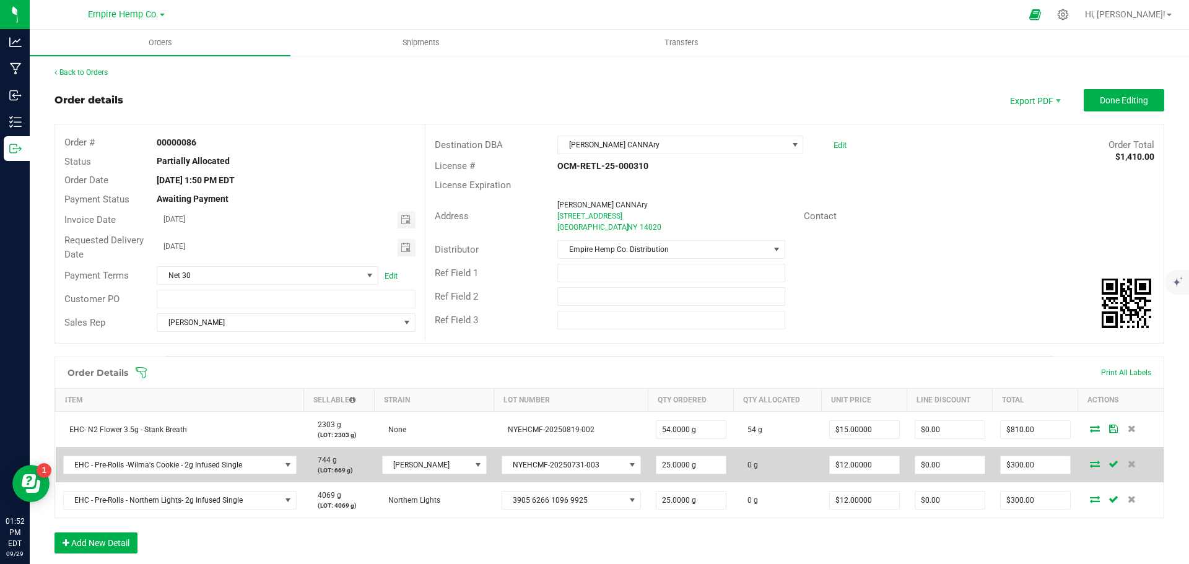
click at [1090, 464] on icon at bounding box center [1095, 463] width 10 height 7
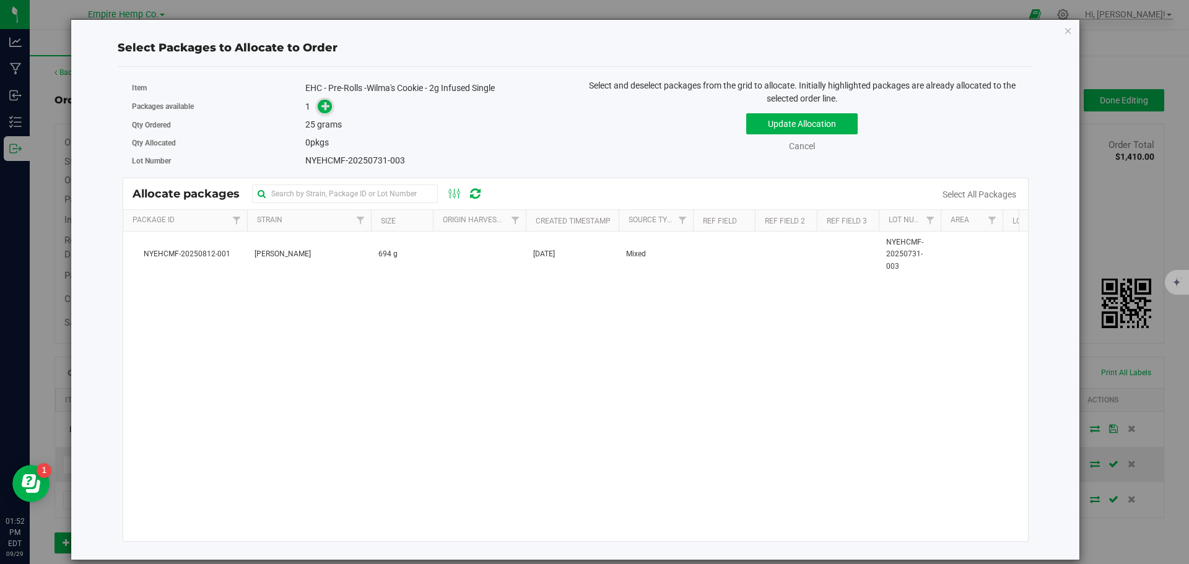
click at [323, 108] on icon at bounding box center [325, 106] width 9 height 9
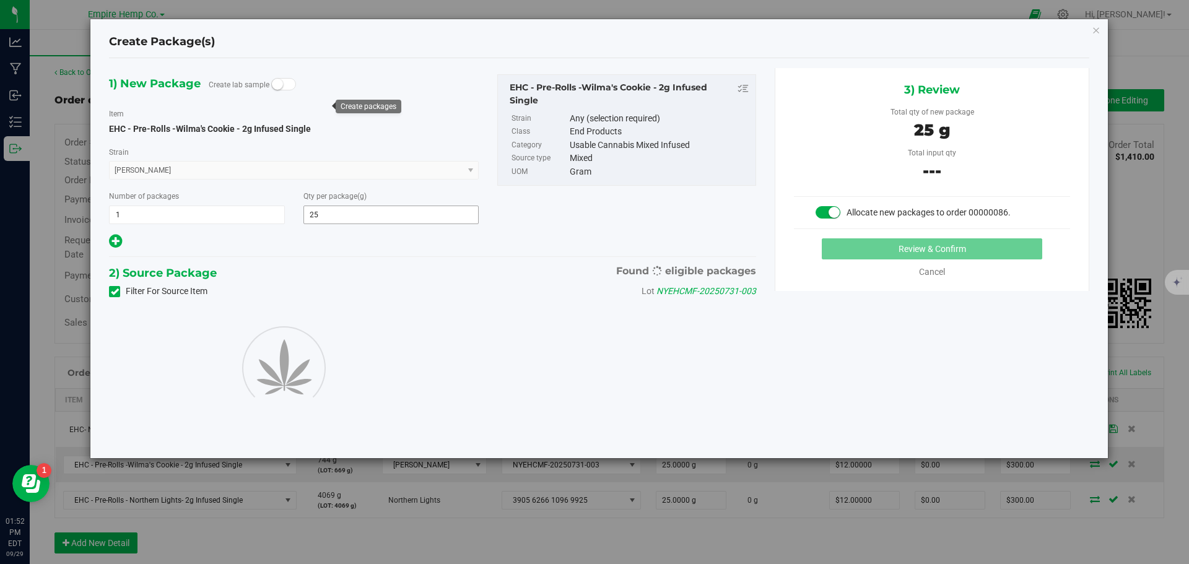
type input "25.0000"
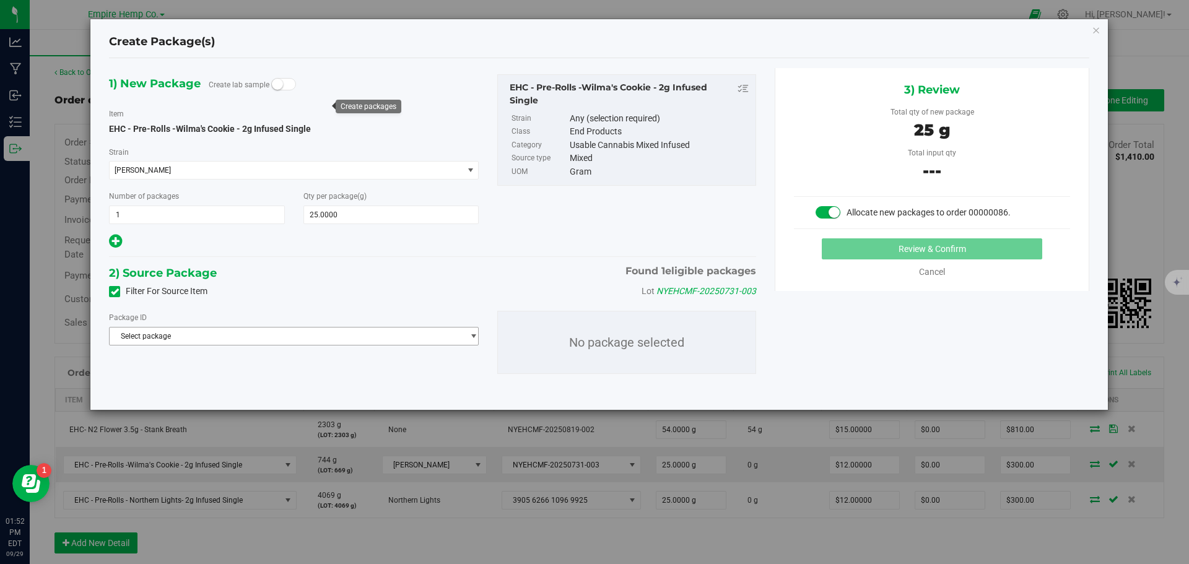
click at [227, 337] on span "Select package" at bounding box center [286, 335] width 353 height 17
click at [199, 387] on span "NYEHCMF-20250812-001" at bounding box center [160, 387] width 87 height 9
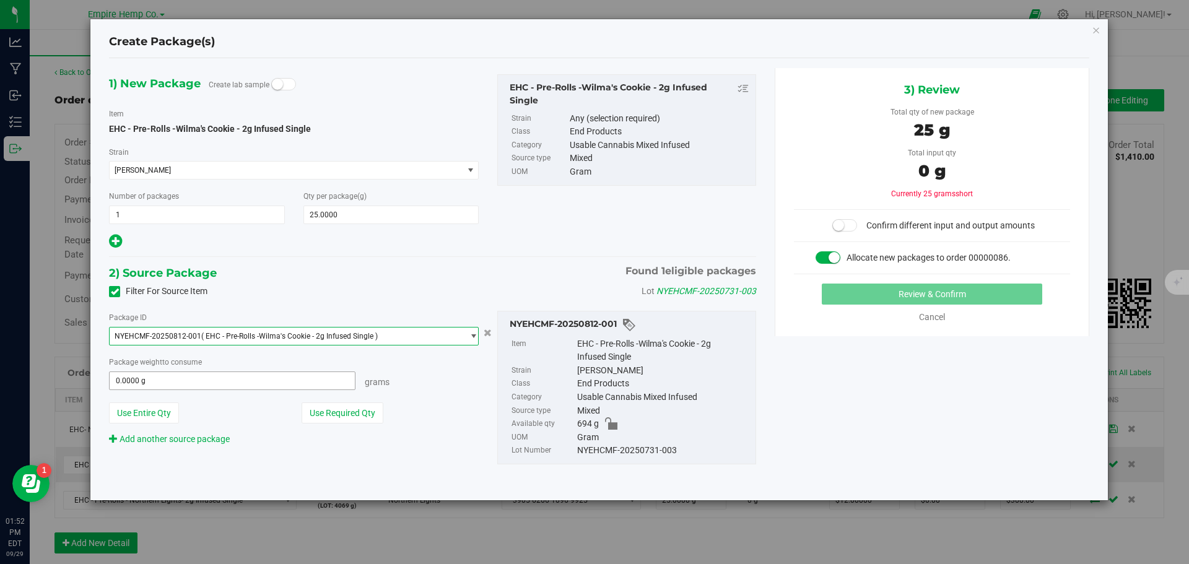
click at [185, 380] on span "0.0000 g 0" at bounding box center [232, 380] width 246 height 19
type input "25"
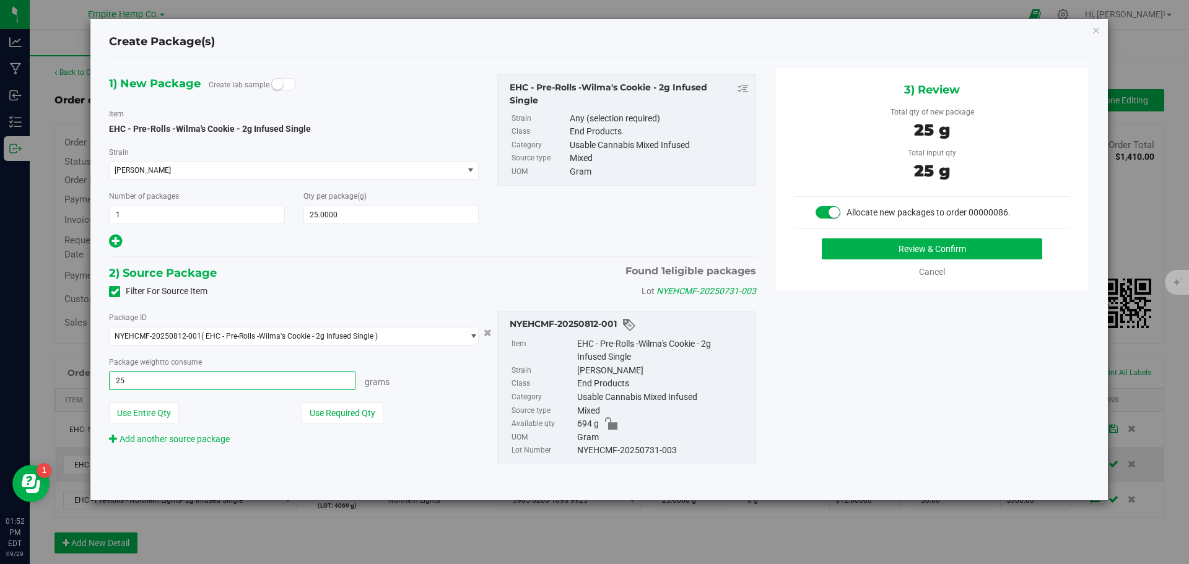
click at [822, 238] on button "Review & Confirm" at bounding box center [932, 248] width 220 height 21
type input "25.0000 g"
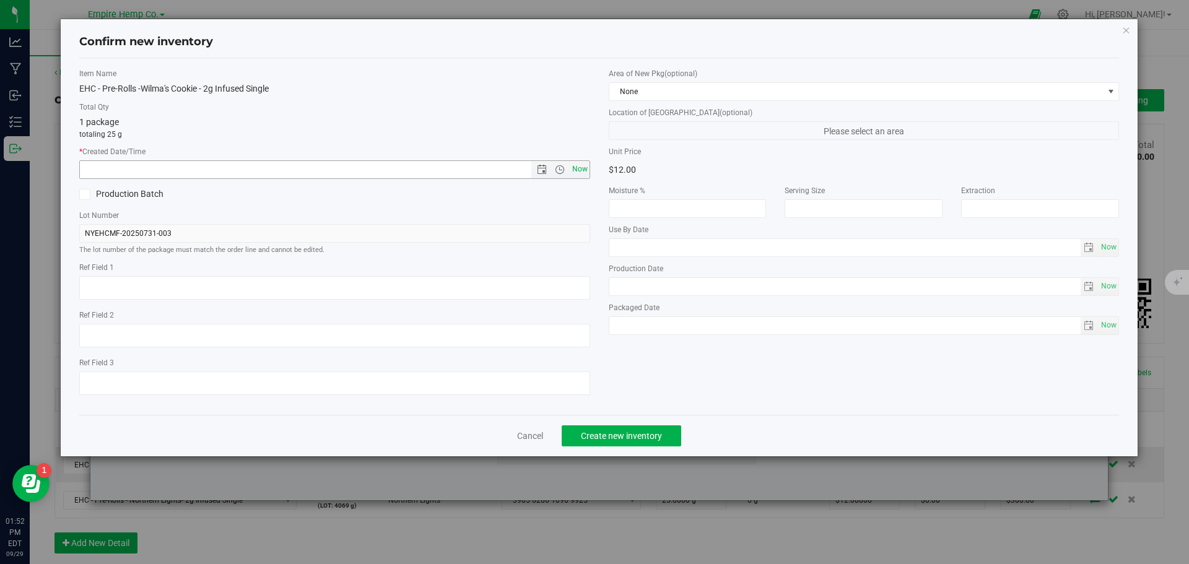
click at [581, 163] on span "Now" at bounding box center [579, 169] width 21 height 18
type input "[DATE] 1:52 PM"
click at [635, 440] on span "Create new inventory" at bounding box center [621, 436] width 81 height 10
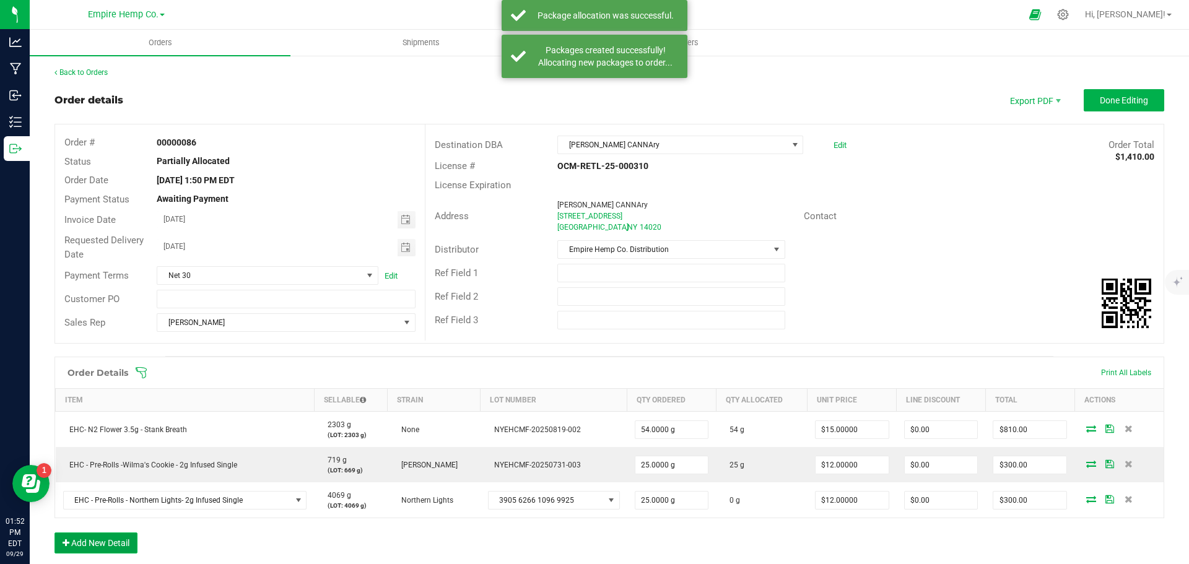
click at [124, 546] on button "Add New Detail" at bounding box center [95, 542] width 83 height 21
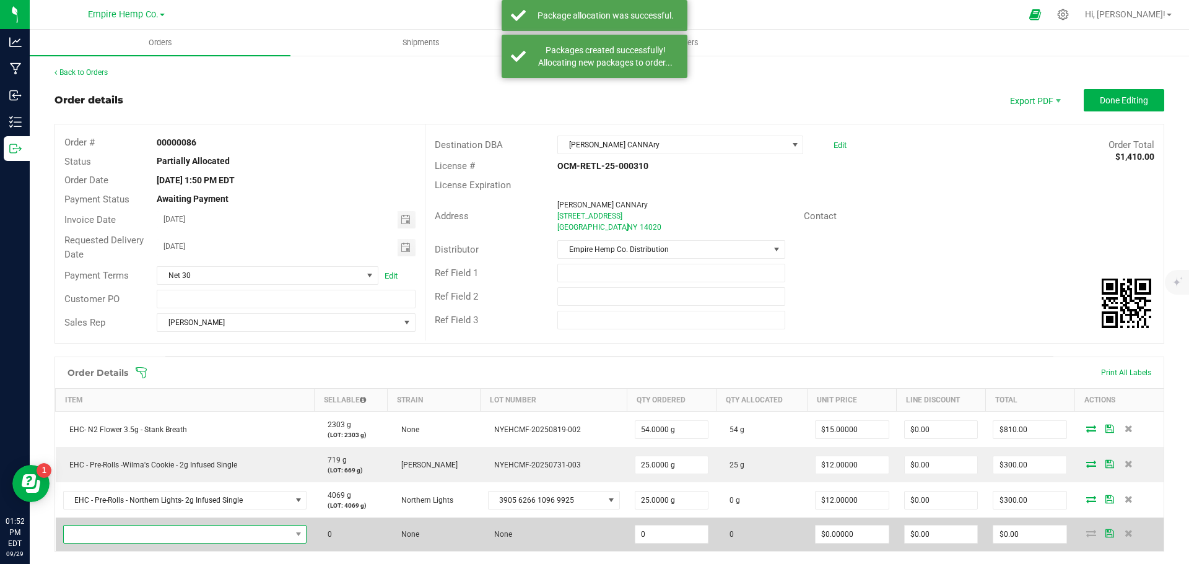
click at [140, 536] on span "NO DATA FOUND" at bounding box center [177, 534] width 227 height 17
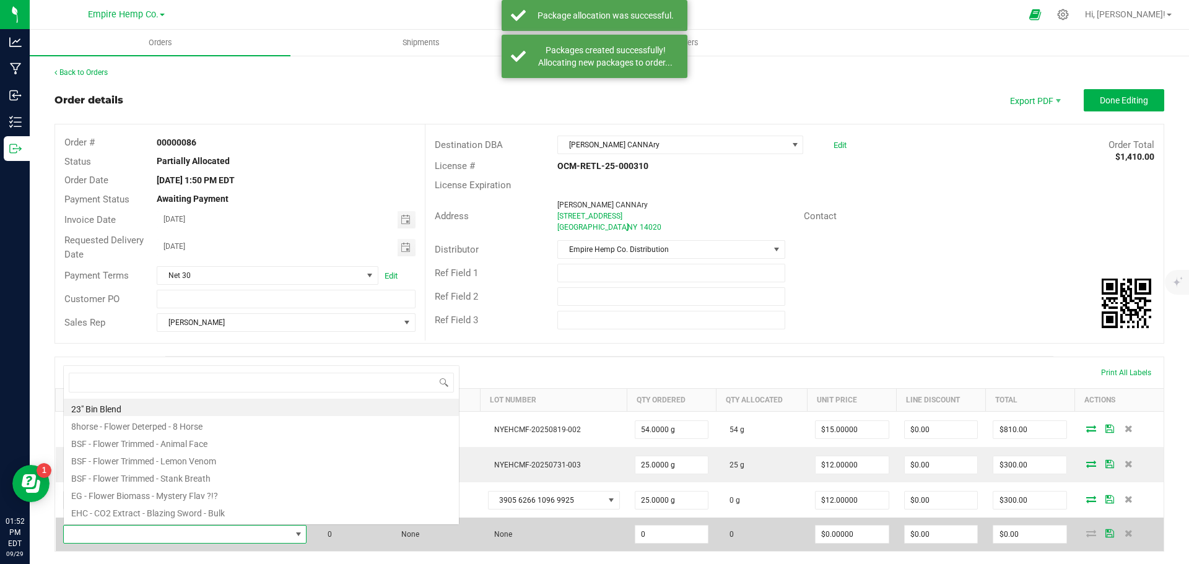
scroll to position [19, 240]
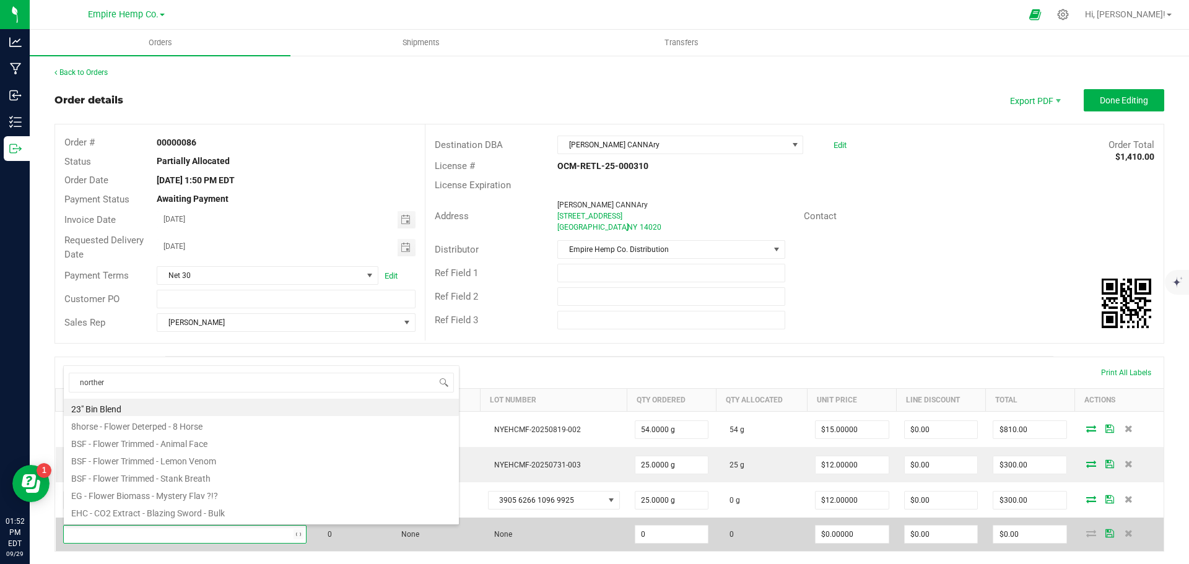
type input "northern"
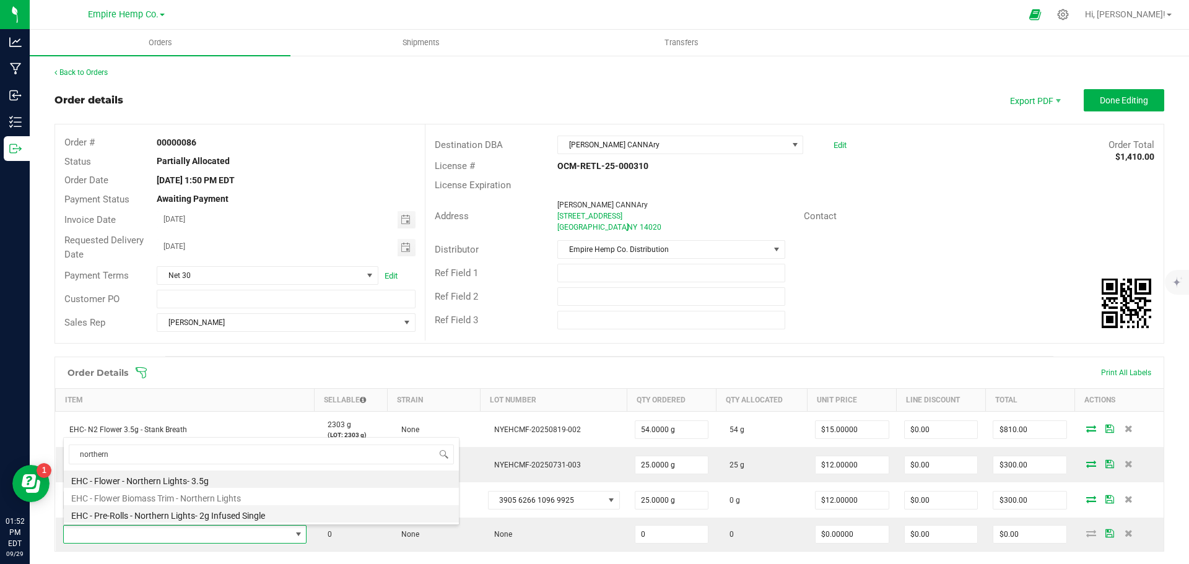
click at [182, 512] on li "EHC - Pre-Rolls - Northern Lights- 2g Infused Single" at bounding box center [261, 513] width 395 height 17
type input "0.0000 g"
type input "$12.00000"
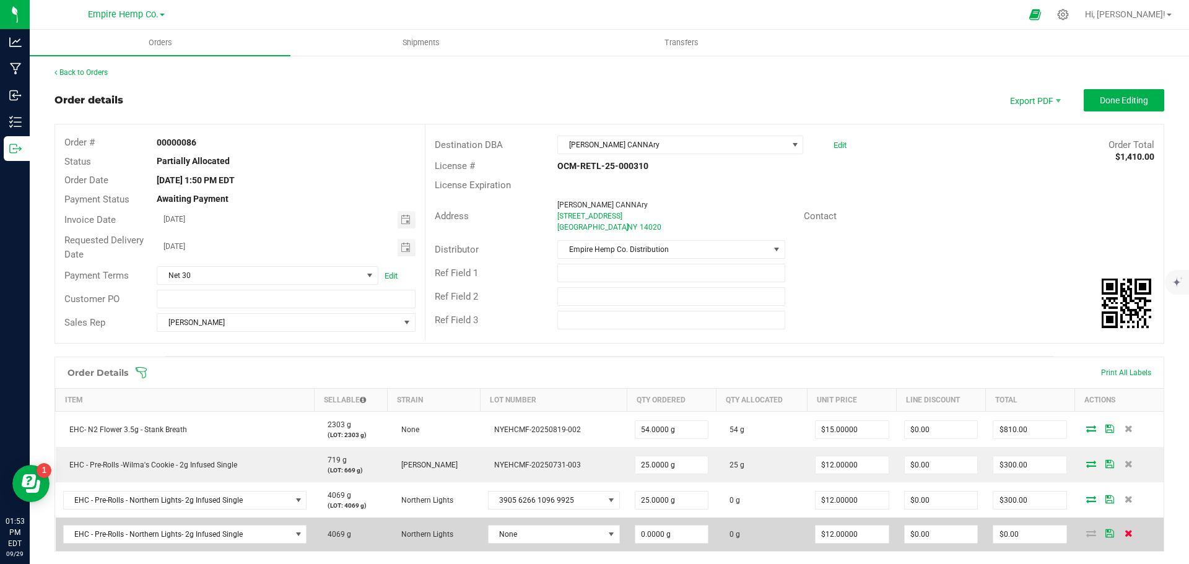
click at [1124, 532] on icon at bounding box center [1128, 532] width 8 height 7
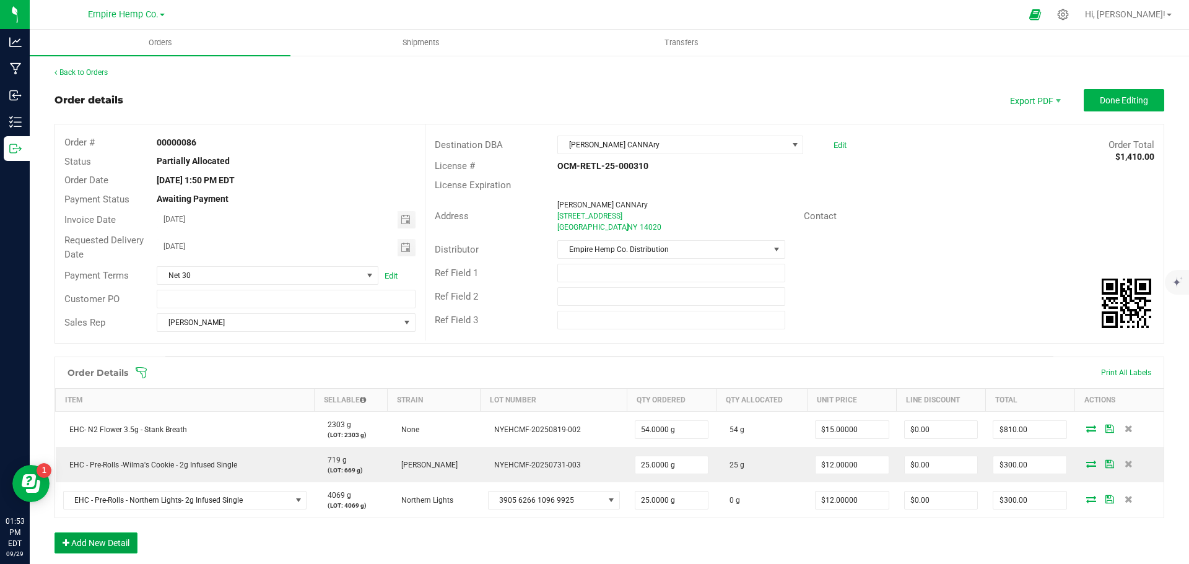
click at [86, 535] on button "Add New Detail" at bounding box center [95, 542] width 83 height 21
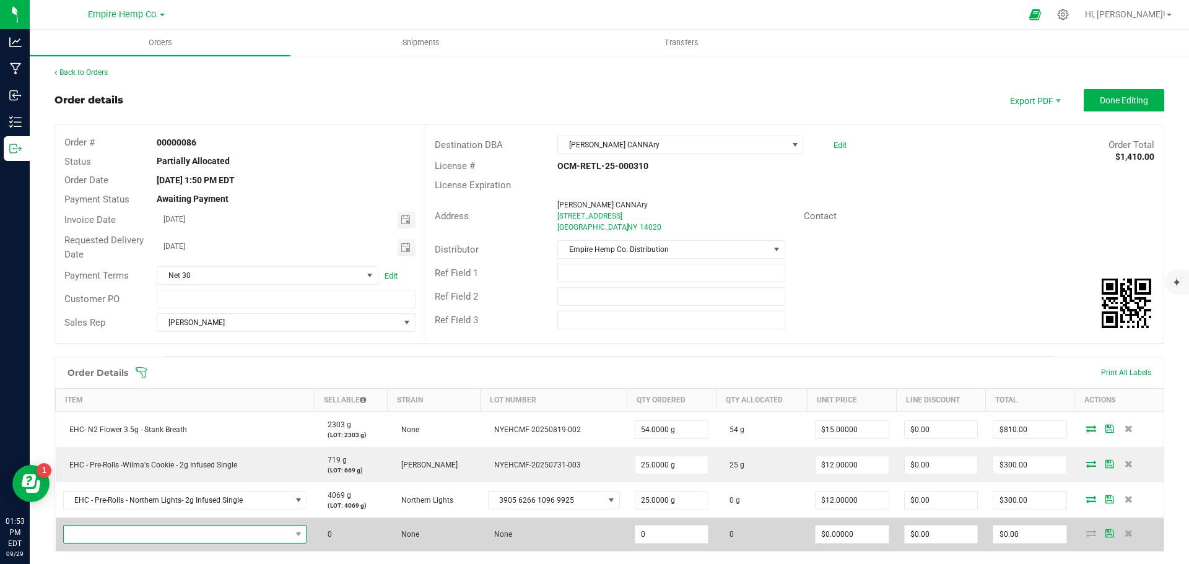
click at [90, 533] on span "NO DATA FOUND" at bounding box center [177, 534] width 227 height 17
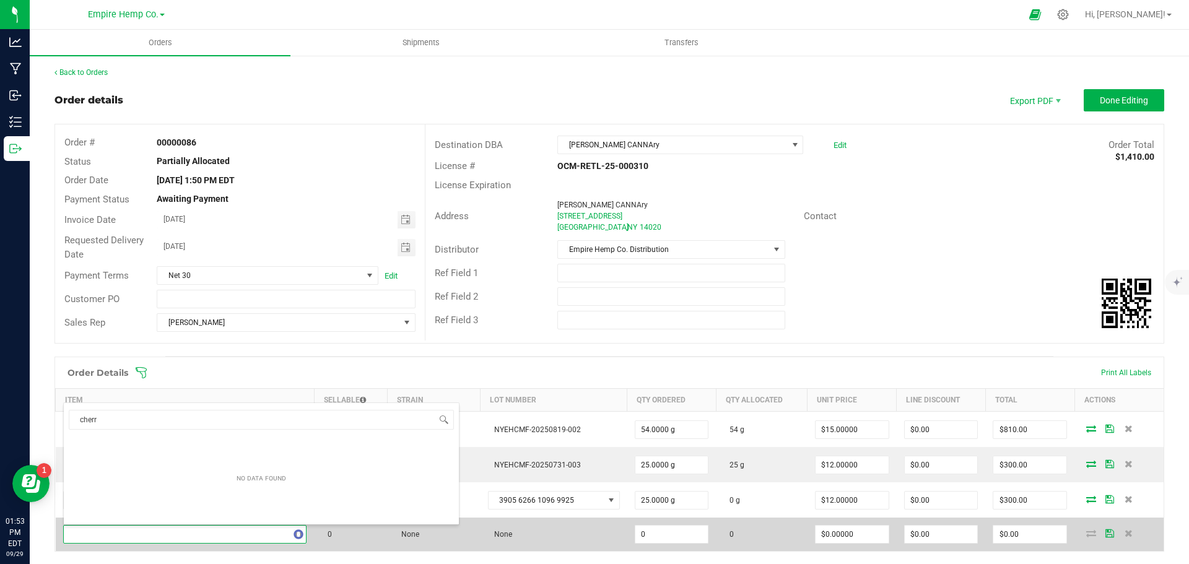
type input "cherry"
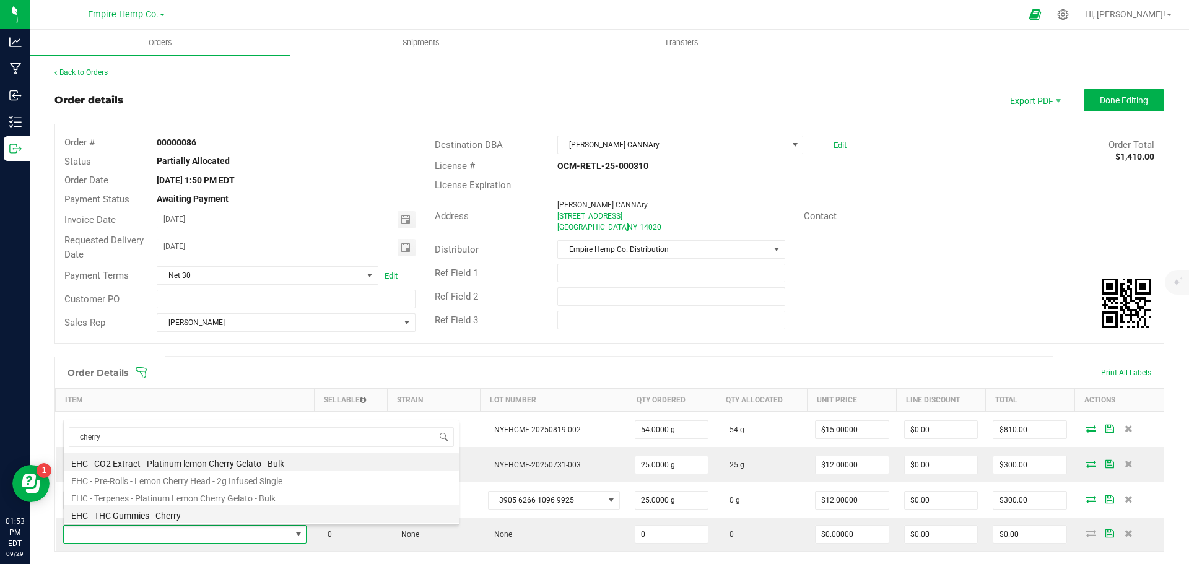
click at [122, 516] on li "EHC - THC Gummies - Cherry" at bounding box center [261, 513] width 395 height 17
type input "0.0000 g"
type input "$10.00000"
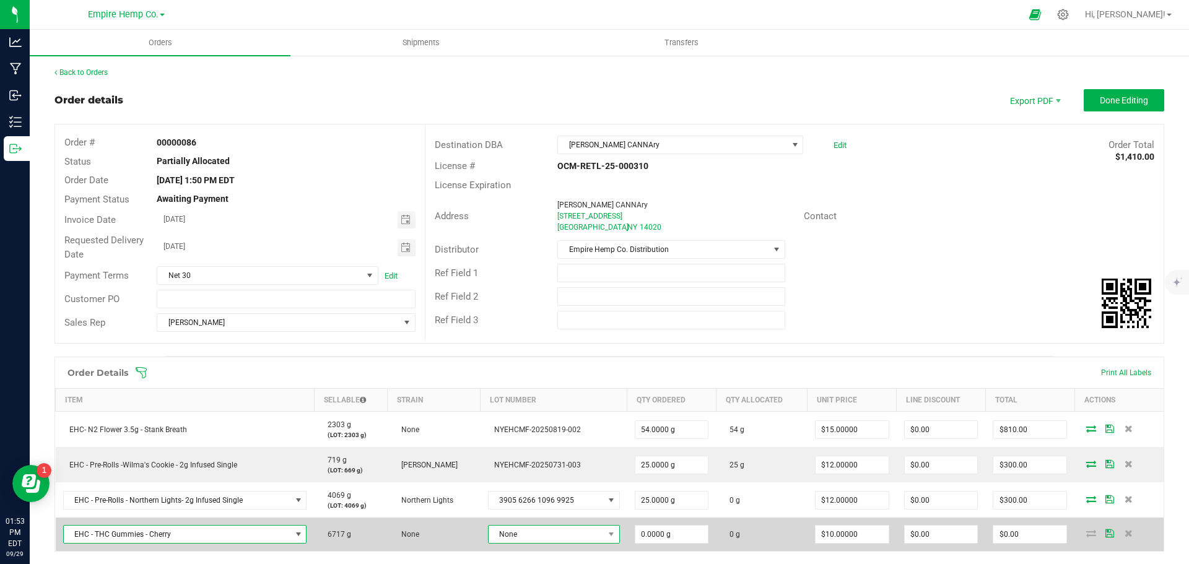
click at [574, 539] on span "None" at bounding box center [545, 534] width 115 height 17
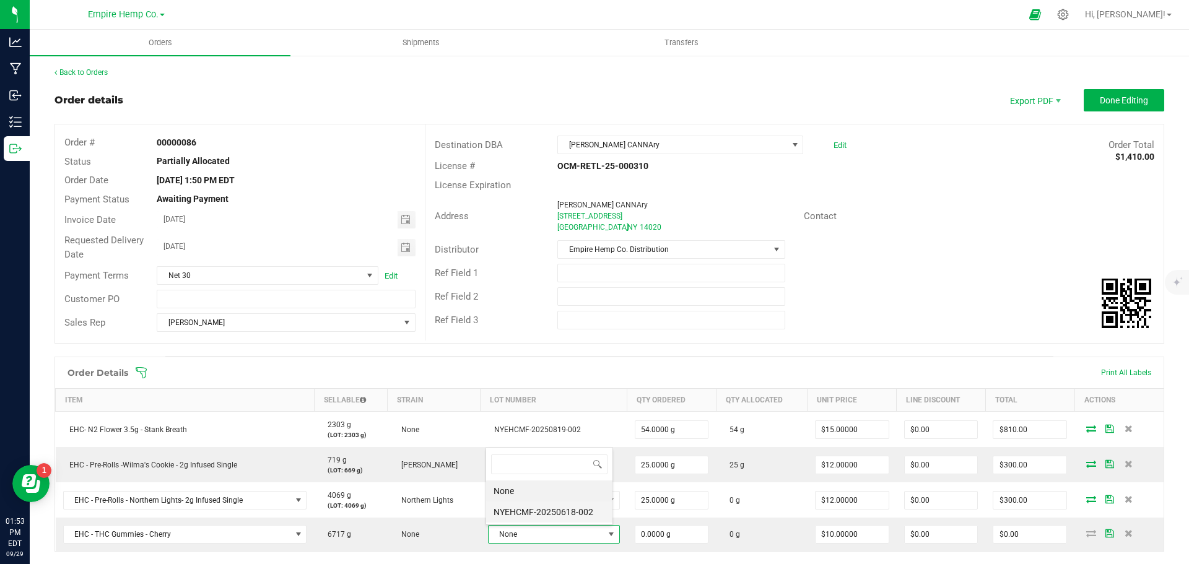
click at [577, 521] on li "NYEHCMF-20250618-002" at bounding box center [549, 511] width 126 height 21
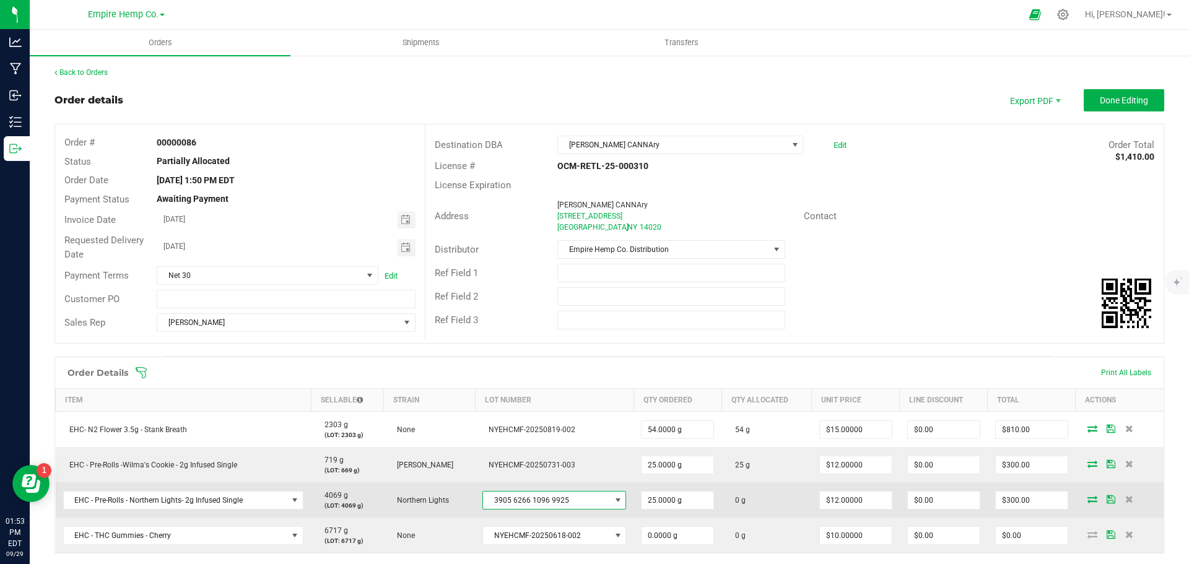
click at [602, 503] on span "3905 6266 1096 9925" at bounding box center [546, 500] width 127 height 17
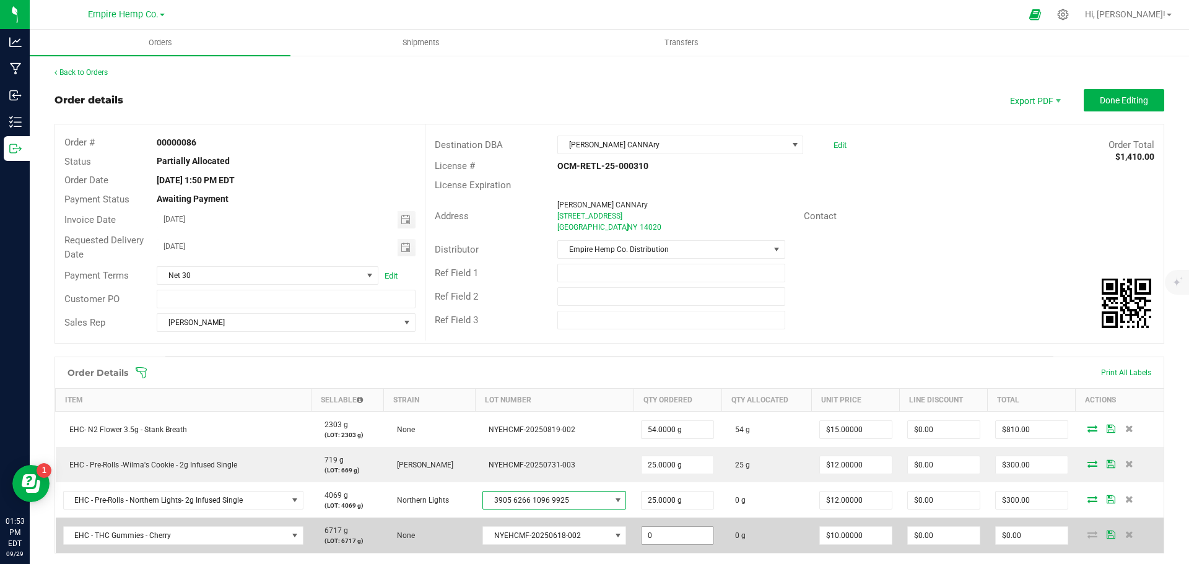
click at [683, 537] on input "0" at bounding box center [677, 535] width 72 height 17
type input "36.0000 g"
type input "10"
type input "$360.00"
click at [1087, 534] on icon at bounding box center [1092, 534] width 10 height 7
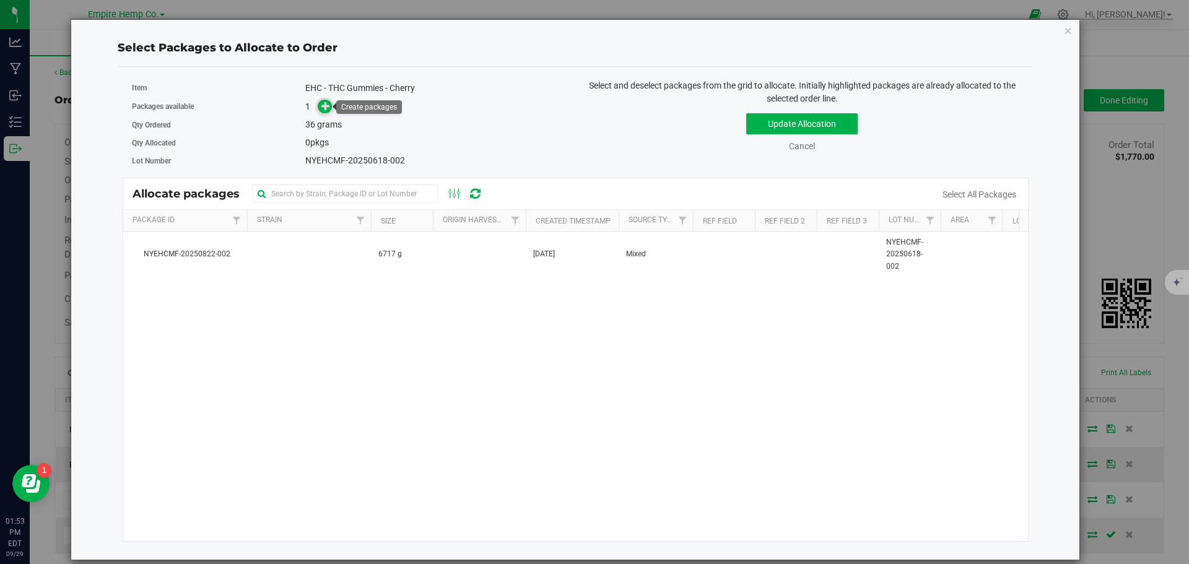
click at [329, 107] on icon at bounding box center [325, 106] width 9 height 9
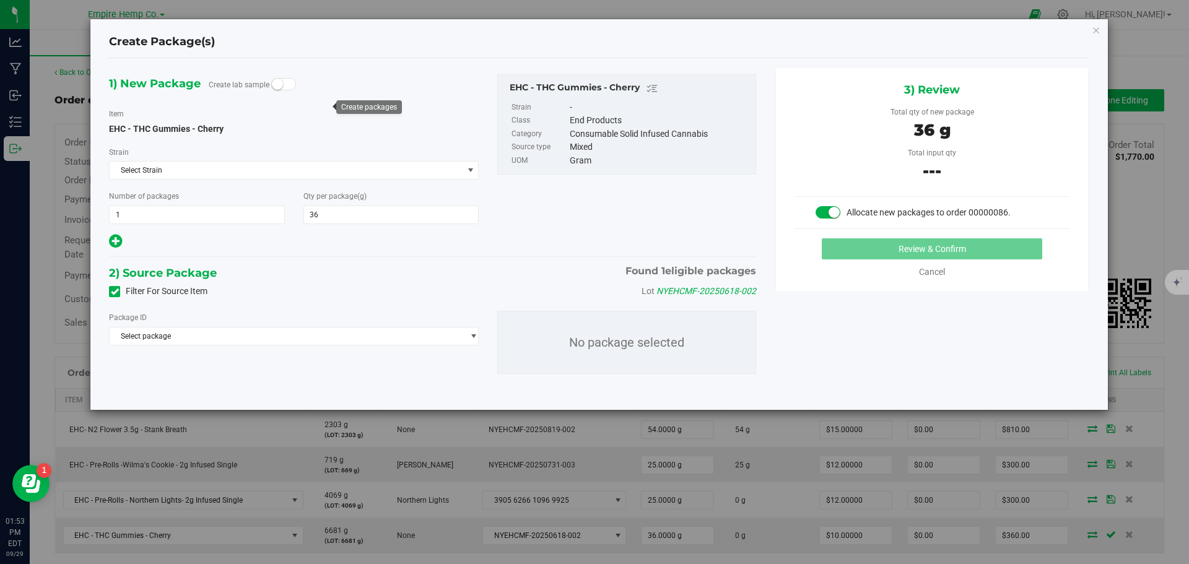
type input "36.0000"
click at [306, 340] on span "Select package" at bounding box center [286, 335] width 353 height 17
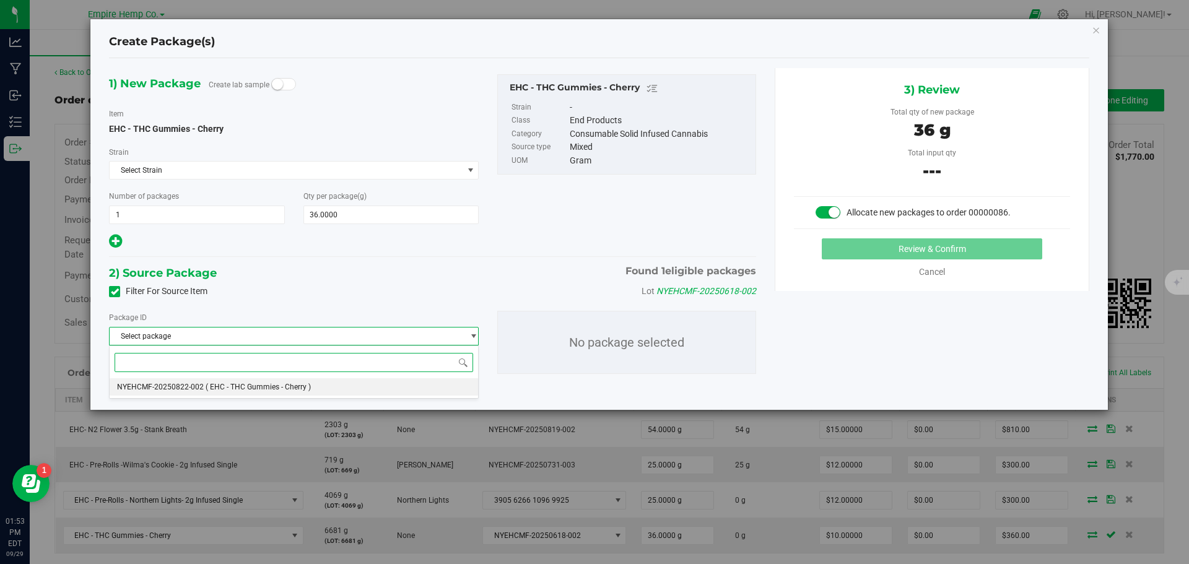
click at [292, 392] on li "NYEHCMF-20250822-002 ( EHC - THC Gummies - Cherry )" at bounding box center [294, 386] width 368 height 17
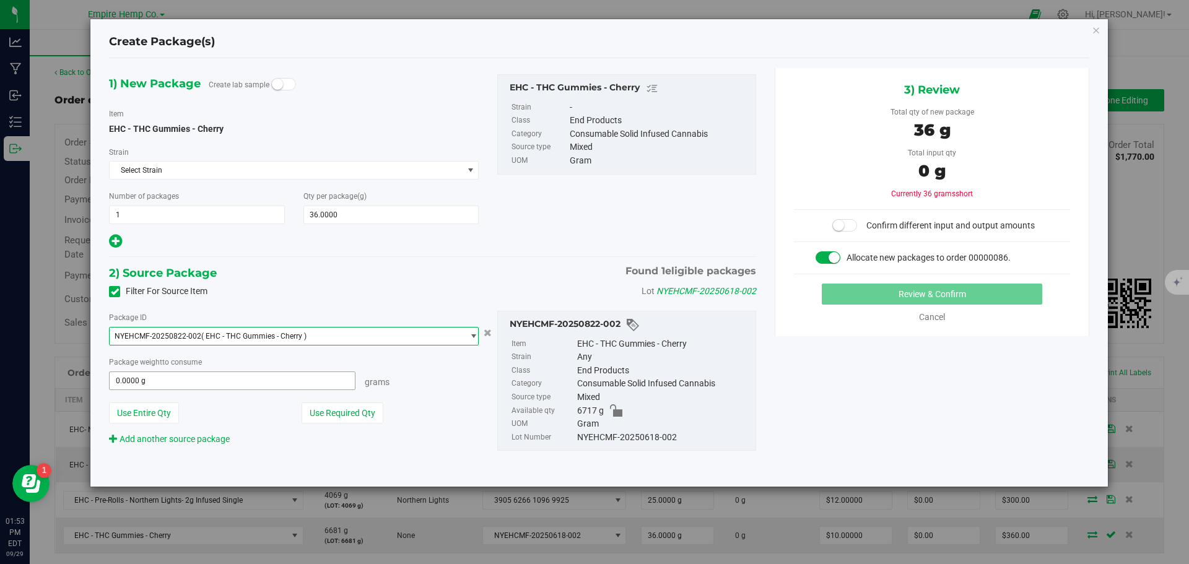
click at [235, 381] on span "0.0000 g 0" at bounding box center [232, 380] width 246 height 19
type input "36"
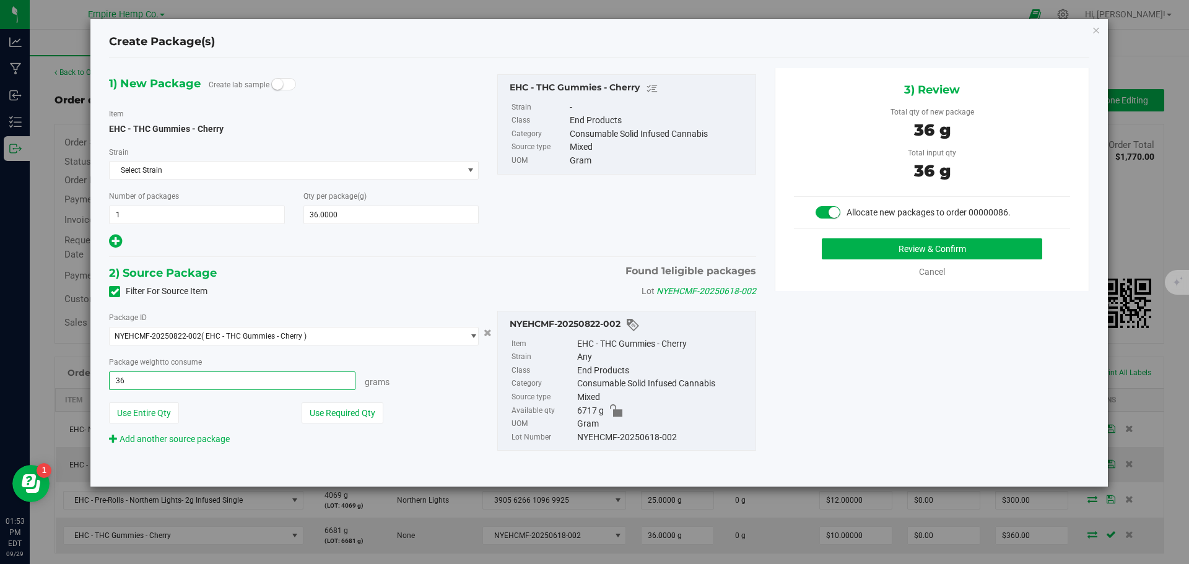
click at [822, 238] on button "Review & Confirm" at bounding box center [932, 248] width 220 height 21
type input "36.0000 g"
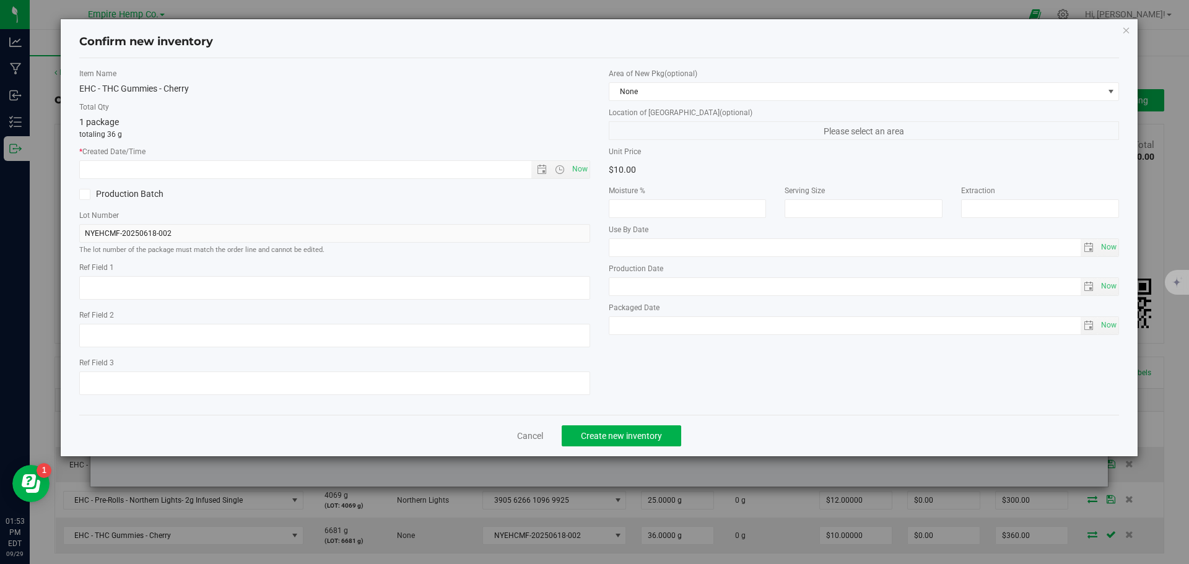
click at [571, 159] on div "* Created Date/Time Now" at bounding box center [334, 162] width 511 height 33
click at [572, 164] on span "Now" at bounding box center [579, 169] width 21 height 18
type input "[DATE] 1:53 PM"
click at [647, 432] on span "Create new inventory" at bounding box center [621, 436] width 81 height 10
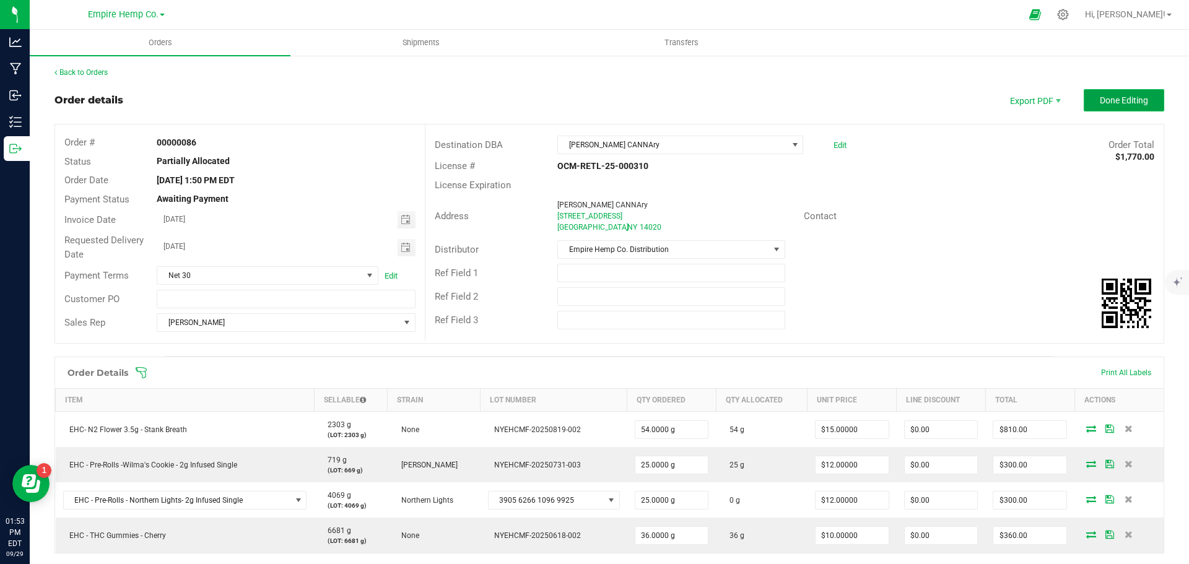
click at [1129, 105] on span "Done Editing" at bounding box center [1123, 100] width 48 height 10
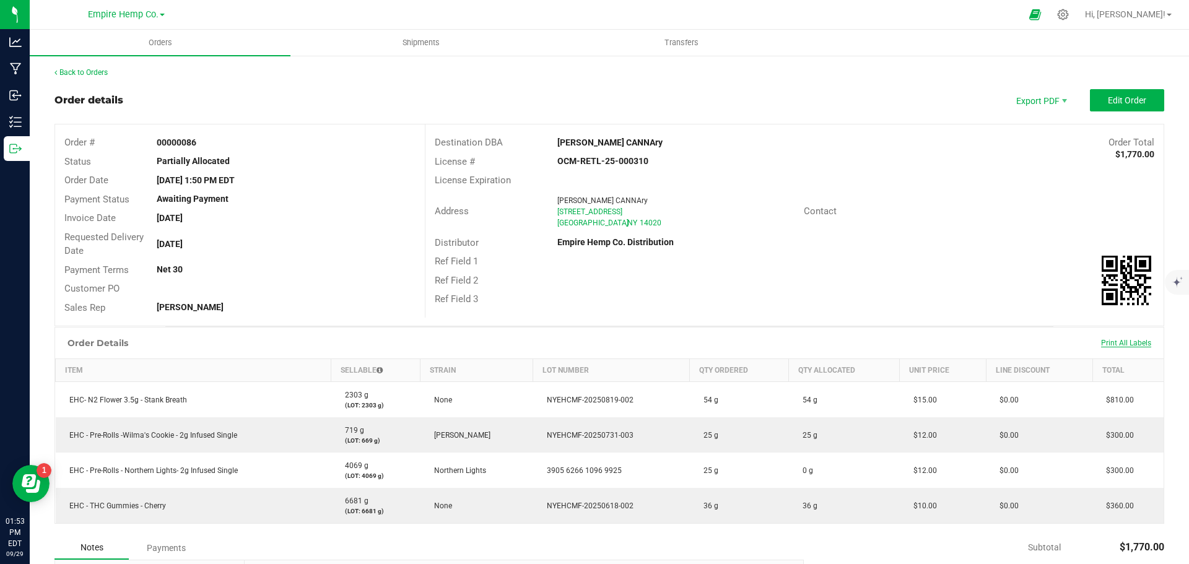
click at [1121, 342] on span "Print All Labels" at bounding box center [1126, 343] width 50 height 9
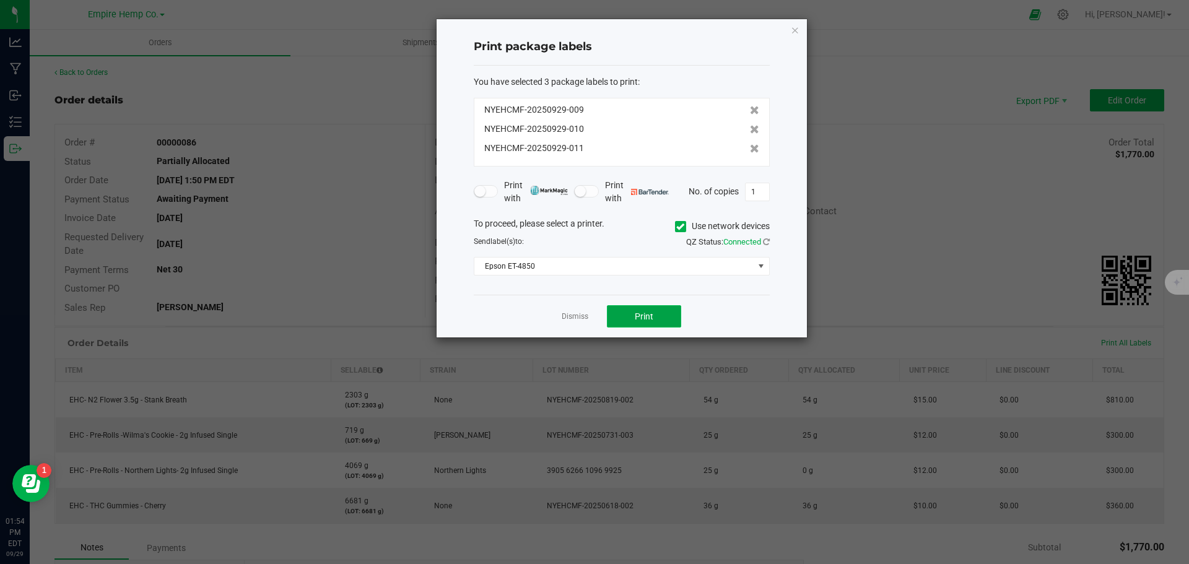
click at [657, 309] on button "Print" at bounding box center [644, 316] width 74 height 22
click at [656, 309] on button "Print" at bounding box center [644, 316] width 74 height 22
click at [677, 227] on icon at bounding box center [680, 227] width 8 height 0
click at [0, 0] on input "Use network devices" at bounding box center [0, 0] width 0 height 0
click at [646, 318] on span "Print" at bounding box center [644, 316] width 19 height 10
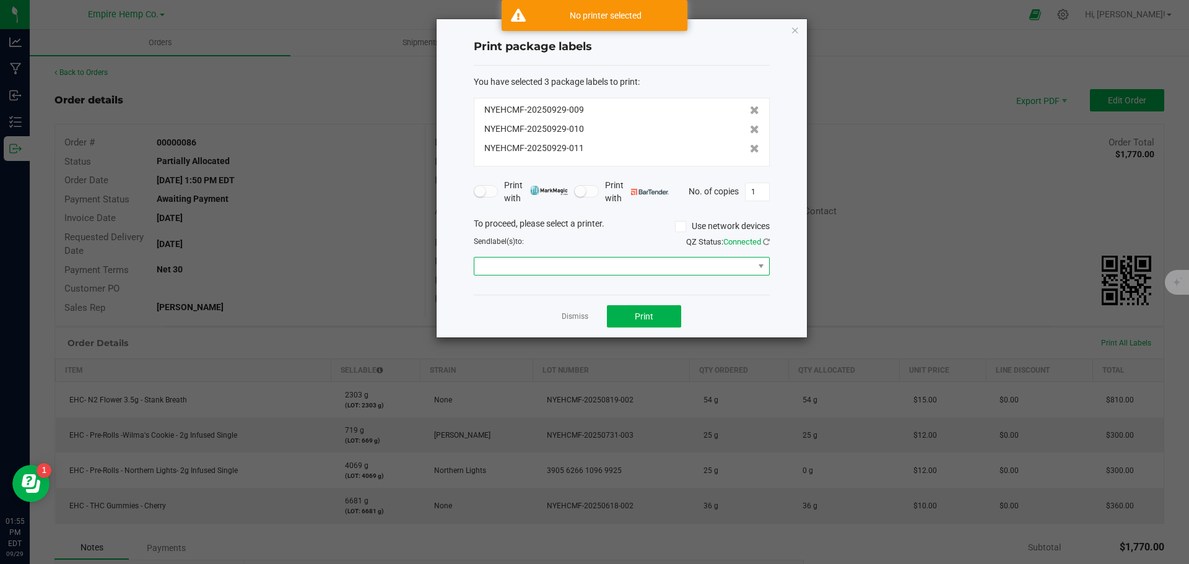
click at [583, 267] on span at bounding box center [613, 266] width 279 height 17
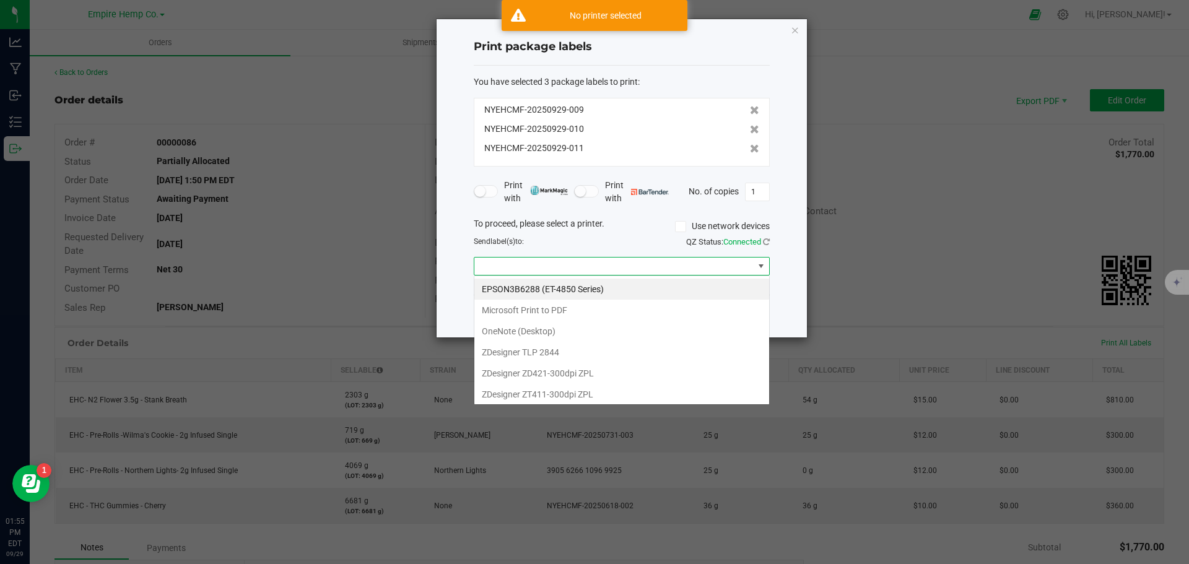
scroll to position [19, 296]
click at [544, 373] on ZPL "ZDesigner ZD421-300dpi ZPL" at bounding box center [621, 373] width 295 height 21
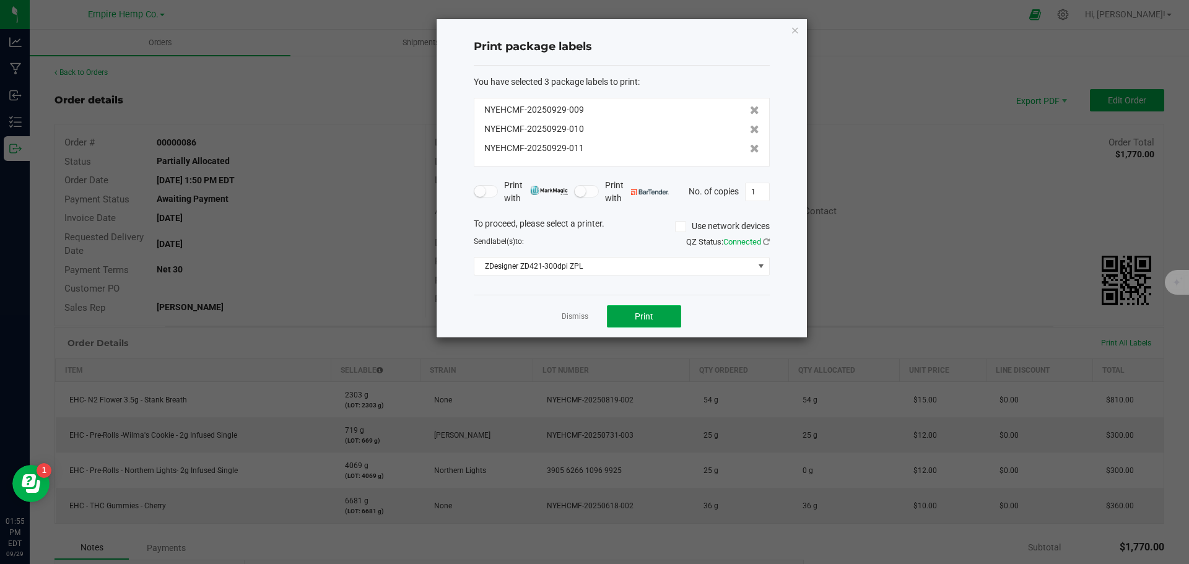
click at [659, 315] on button "Print" at bounding box center [644, 316] width 74 height 22
